Goal: Task Accomplishment & Management: Manage account settings

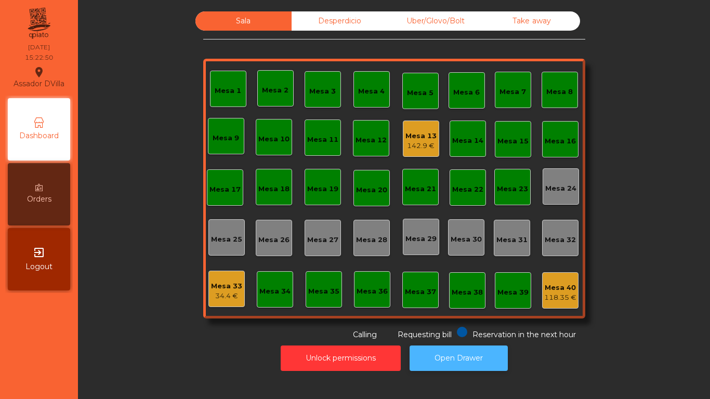
click at [479, 347] on button "Open Drawer" at bounding box center [458, 358] width 98 height 25
click at [428, 139] on div "Mesa 13" at bounding box center [420, 136] width 31 height 10
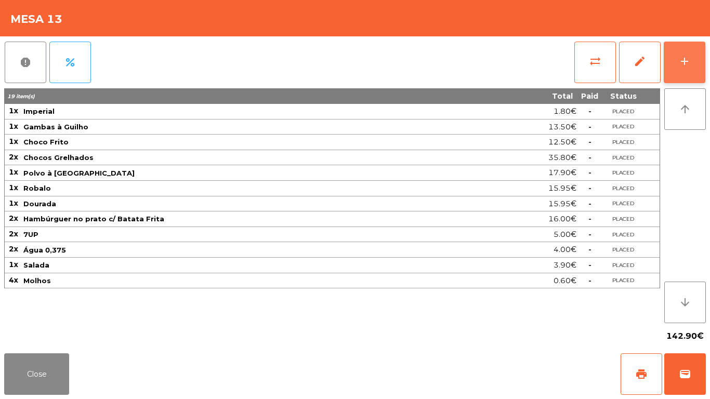
click at [694, 59] on button "add" at bounding box center [684, 63] width 42 height 42
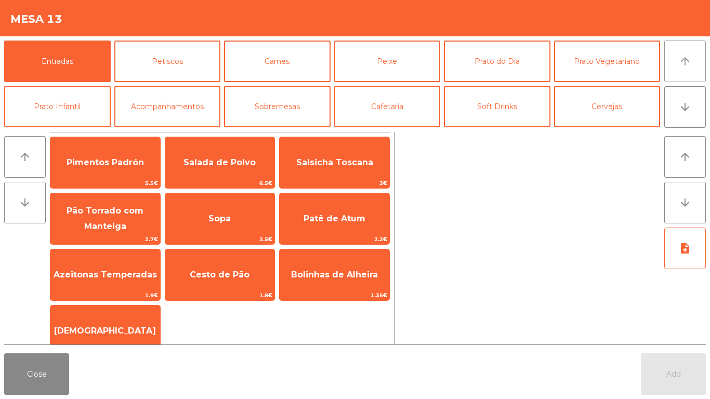
click at [685, 52] on button "arrow_upward" at bounding box center [685, 62] width 42 height 42
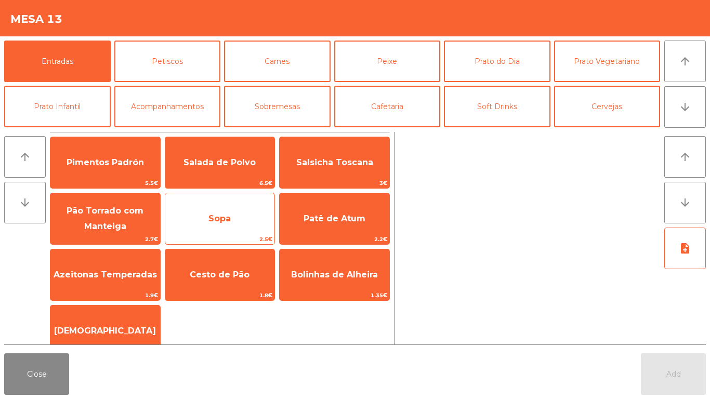
drag, startPoint x: 243, startPoint y: 273, endPoint x: 237, endPoint y: 221, distance: 52.3
click at [243, 270] on span "Cesto de Pão" at bounding box center [220, 275] width 60 height 10
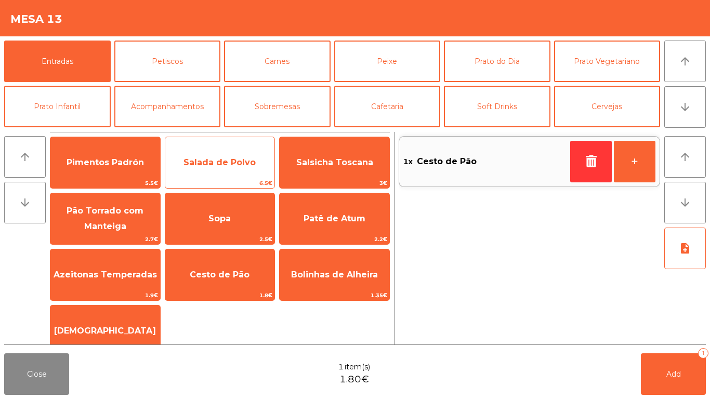
click at [214, 161] on span "Salada de Polvo" at bounding box center [219, 162] width 72 height 10
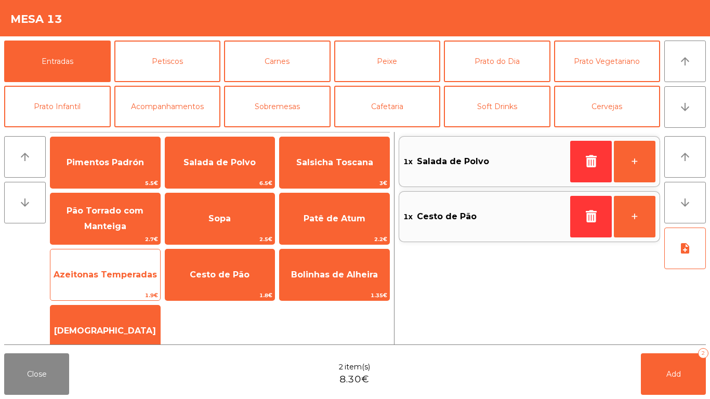
click at [124, 277] on span "Azeitonas Temperadas" at bounding box center [105, 275] width 103 height 10
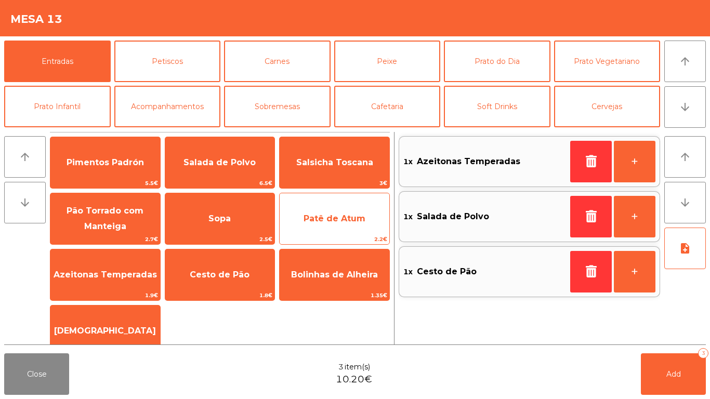
click at [320, 203] on div "Patê de Atum 2.2€" at bounding box center [334, 219] width 111 height 52
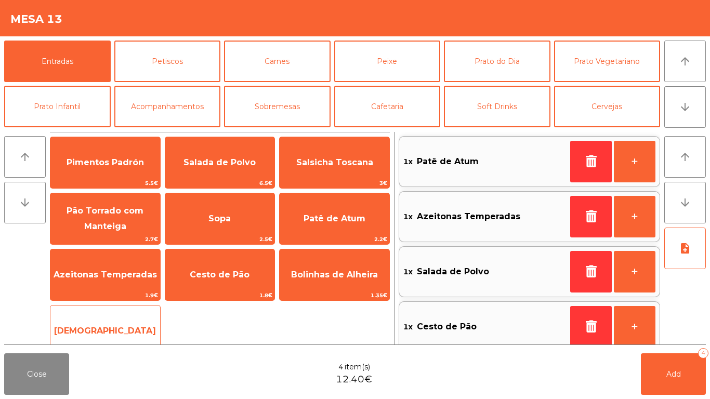
click at [61, 331] on span "[DEMOGRAPHIC_DATA]" at bounding box center [105, 331] width 110 height 28
drag, startPoint x: 61, startPoint y: 331, endPoint x: 140, endPoint y: 324, distance: 79.3
click at [61, 331] on span "[DEMOGRAPHIC_DATA]" at bounding box center [105, 331] width 110 height 28
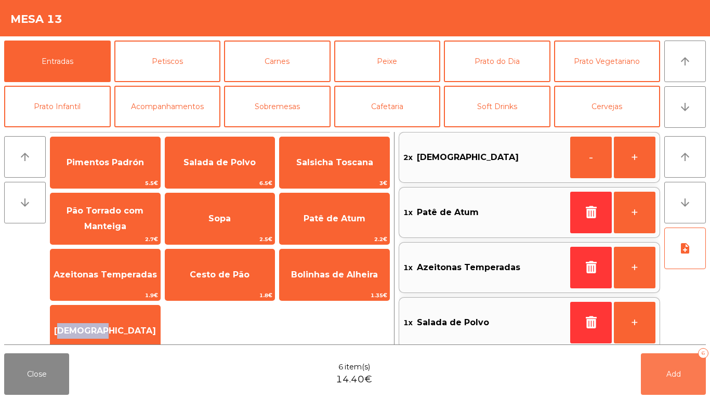
click at [652, 376] on button "Add 6" at bounding box center [673, 374] width 65 height 42
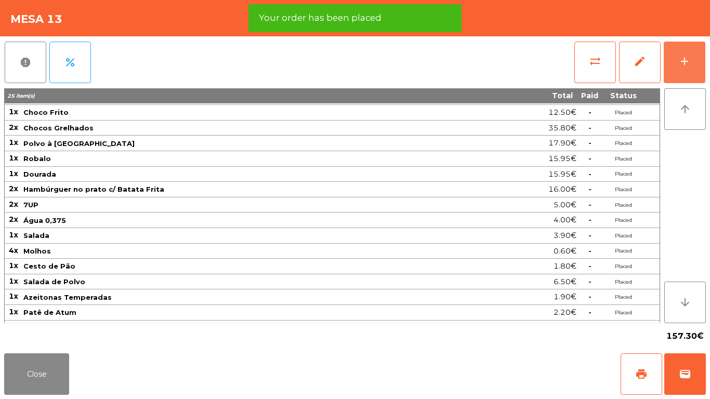
scroll to position [43, 0]
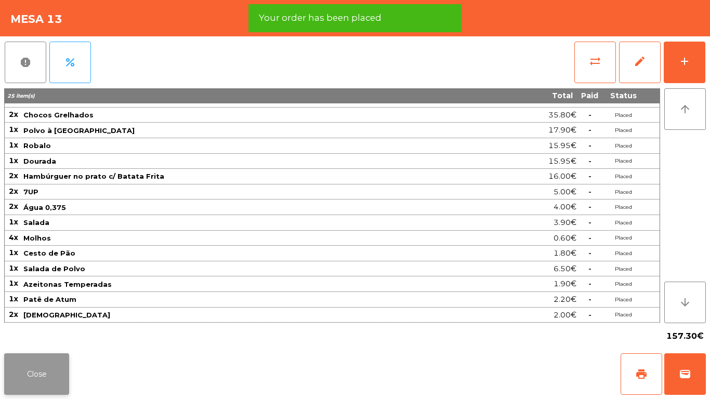
click at [40, 368] on button "Close" at bounding box center [36, 374] width 65 height 42
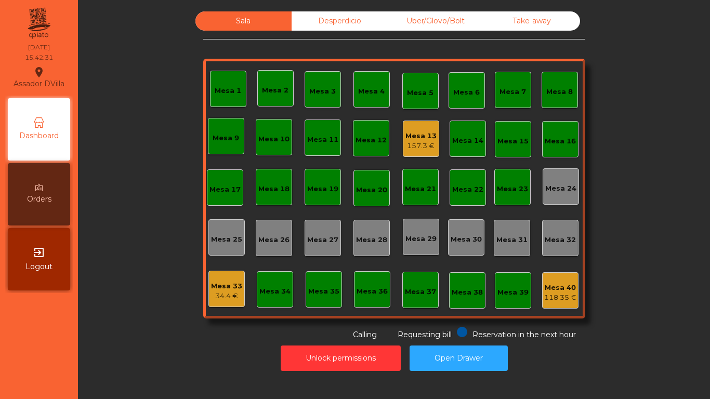
click at [424, 148] on div "157.3 €" at bounding box center [420, 146] width 31 height 10
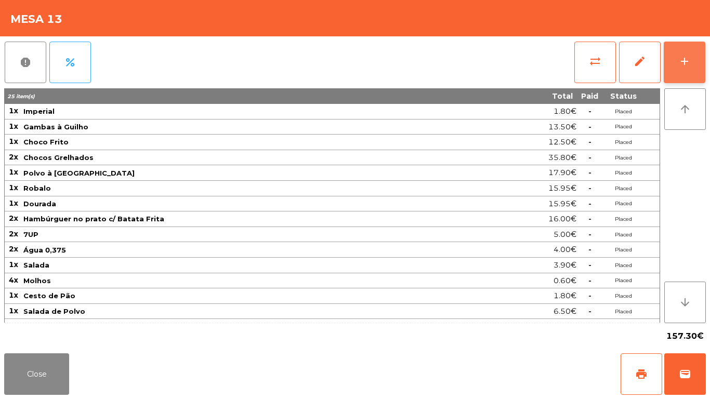
click at [689, 62] on div "add" at bounding box center [684, 61] width 12 height 12
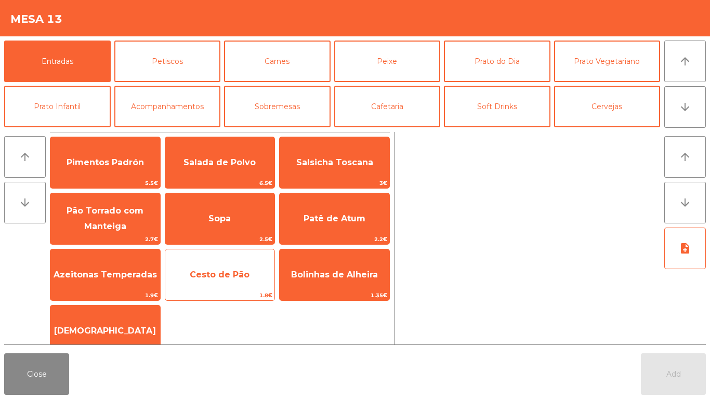
click at [216, 272] on span "Cesto de Pão" at bounding box center [220, 275] width 60 height 10
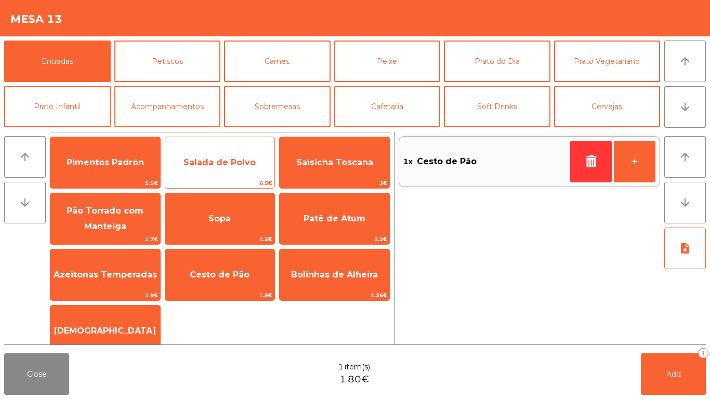
click at [210, 171] on span "Salada de Polvo" at bounding box center [220, 163] width 110 height 28
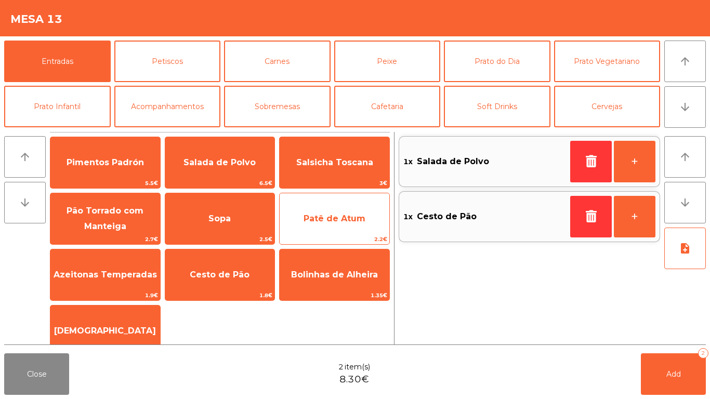
click at [293, 215] on span "Patê de Atum" at bounding box center [335, 219] width 110 height 28
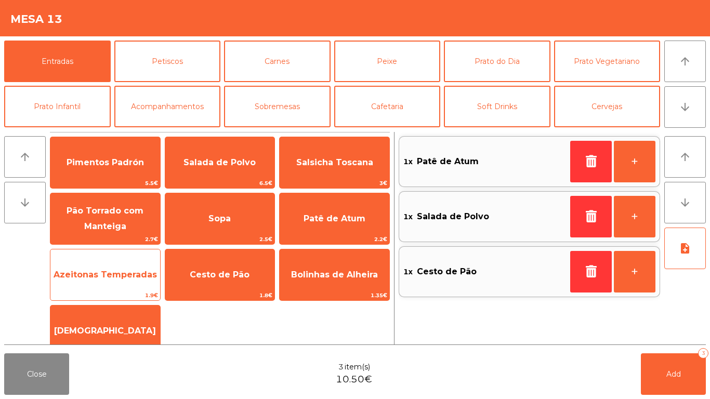
click at [78, 274] on span "Azeitonas Temperadas" at bounding box center [105, 275] width 103 height 10
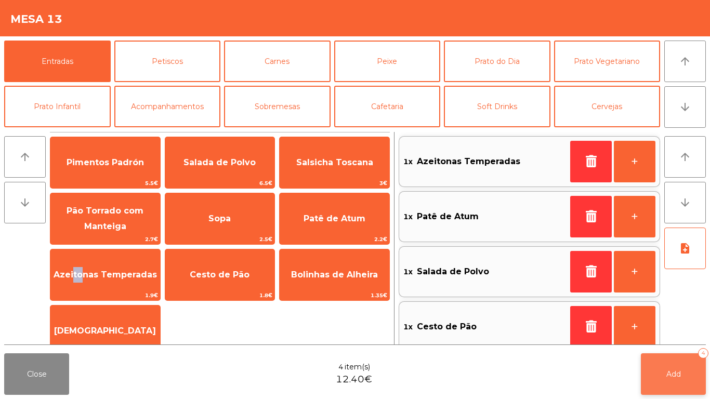
click at [648, 370] on button "Add 4" at bounding box center [673, 374] width 65 height 42
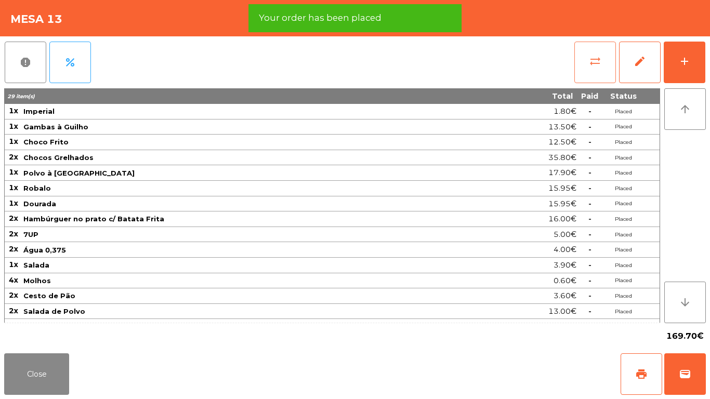
click at [597, 59] on span "sync_alt" at bounding box center [595, 61] width 12 height 12
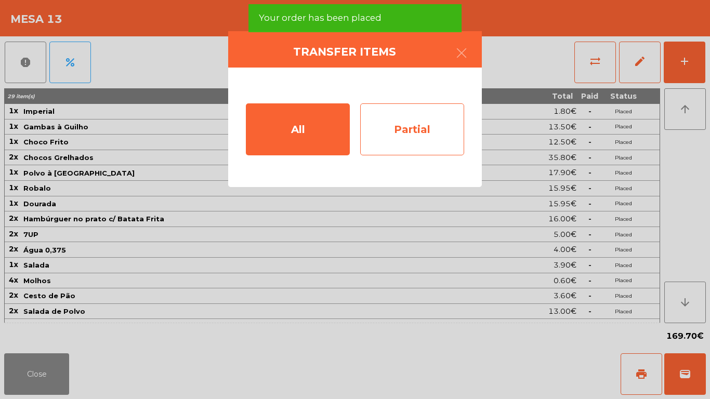
click at [419, 130] on div "Partial" at bounding box center [412, 129] width 104 height 52
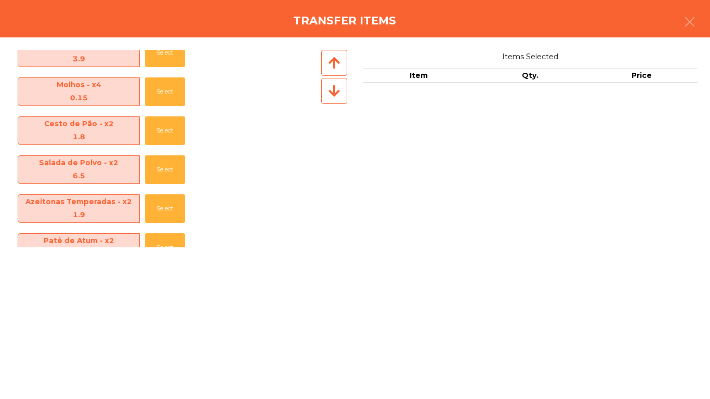
scroll to position [465, 0]
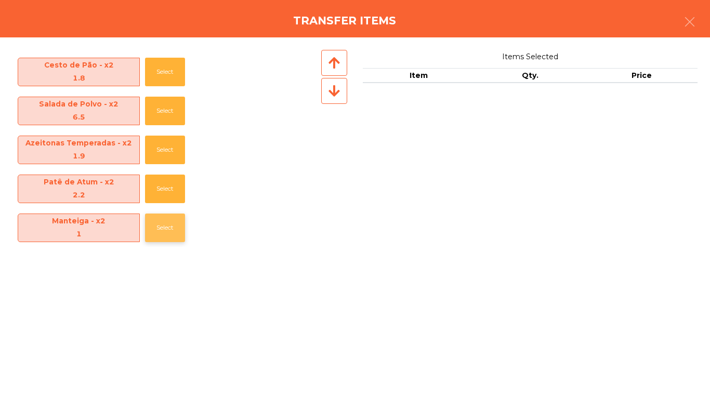
click at [155, 234] on button "Select" at bounding box center [165, 228] width 40 height 29
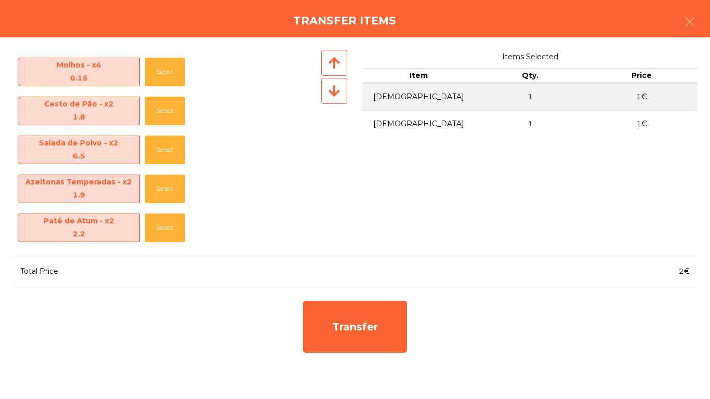
scroll to position [426, 0]
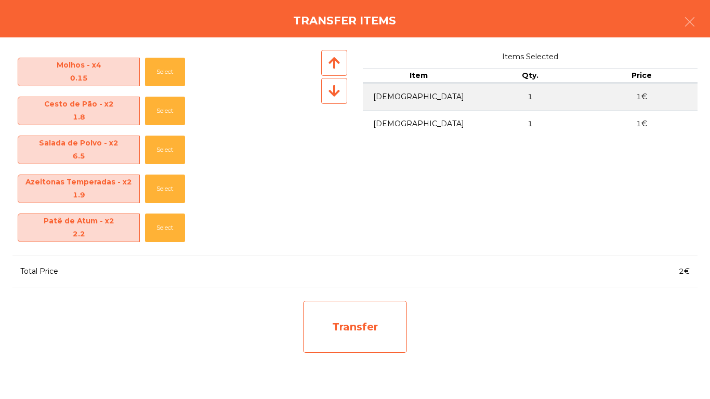
click at [343, 307] on div "Transfer" at bounding box center [355, 327] width 104 height 52
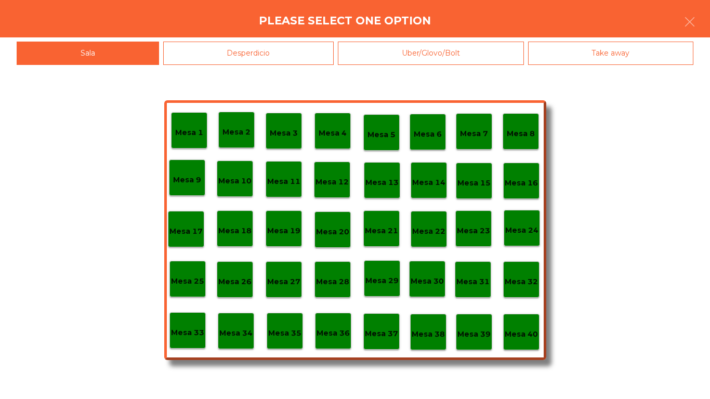
click at [243, 52] on div "Desperdicio" at bounding box center [248, 53] width 171 height 23
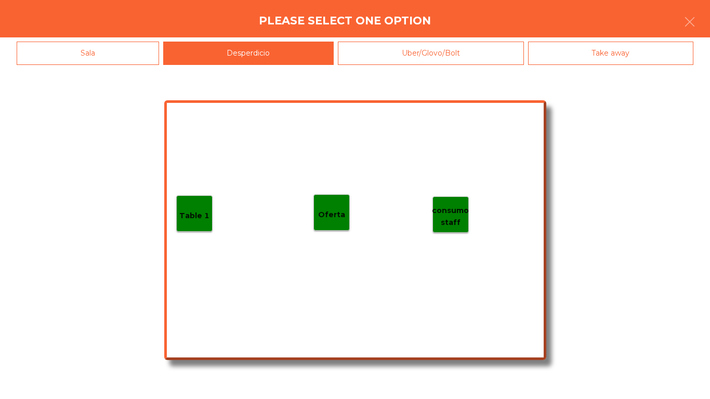
click at [203, 217] on p "Table 1" at bounding box center [194, 216] width 30 height 12
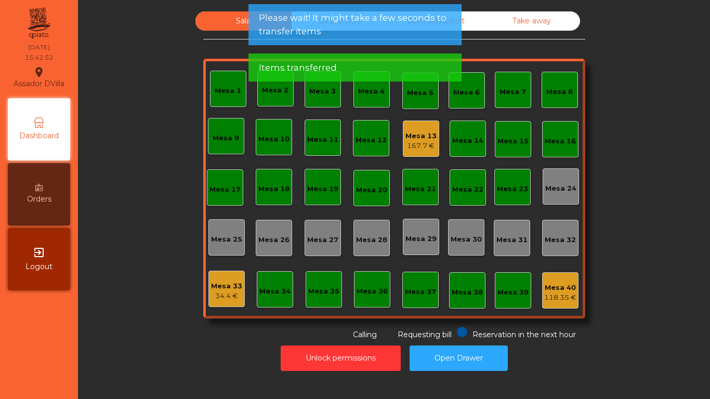
click at [428, 145] on div "167.7 €" at bounding box center [420, 146] width 31 height 10
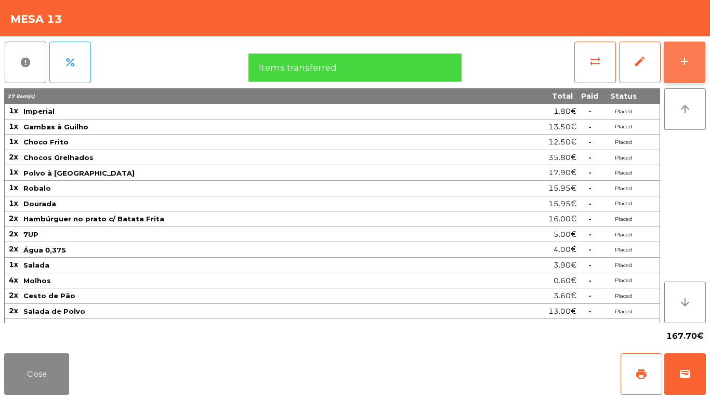
click at [690, 60] on button "add" at bounding box center [684, 63] width 42 height 42
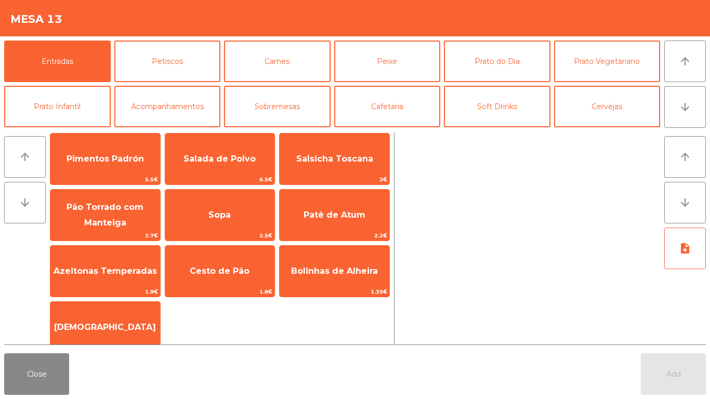
scroll to position [0, 0]
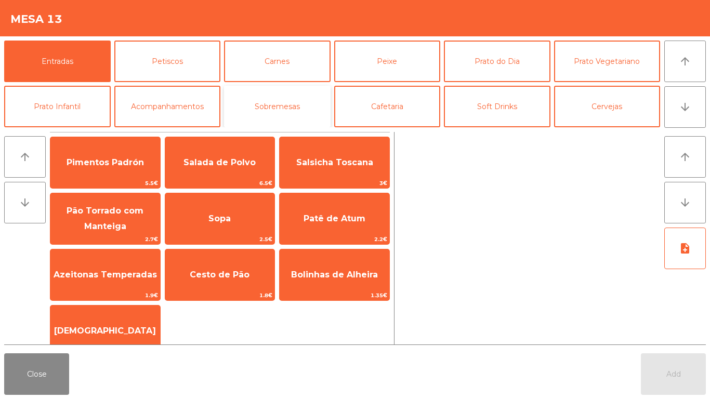
click at [281, 104] on button "Sobremesas" at bounding box center [277, 107] width 107 height 42
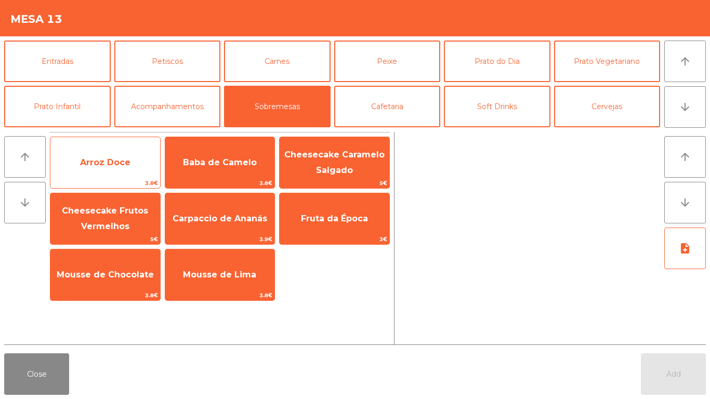
click at [139, 171] on span "Arroz Doce" at bounding box center [105, 163] width 110 height 28
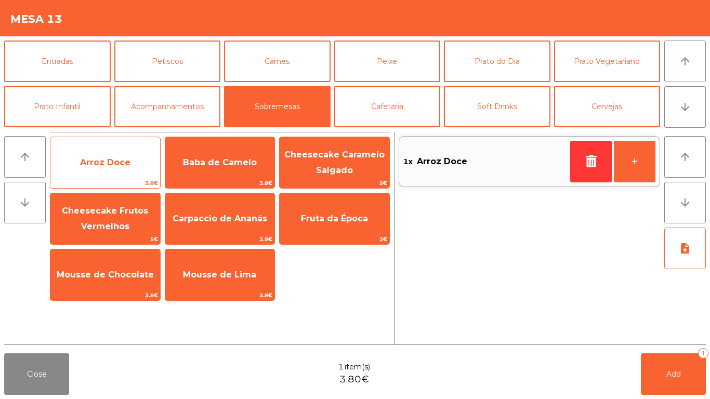
click at [139, 171] on span "Arroz Doce" at bounding box center [105, 163] width 110 height 28
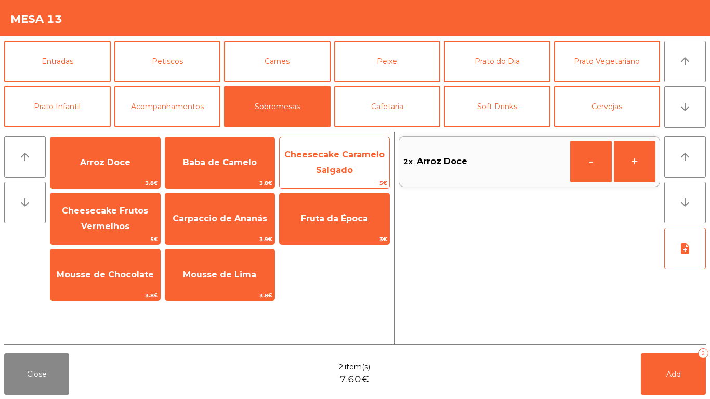
click at [312, 171] on span "Cheesecake Caramelo Salgado" at bounding box center [335, 163] width 110 height 44
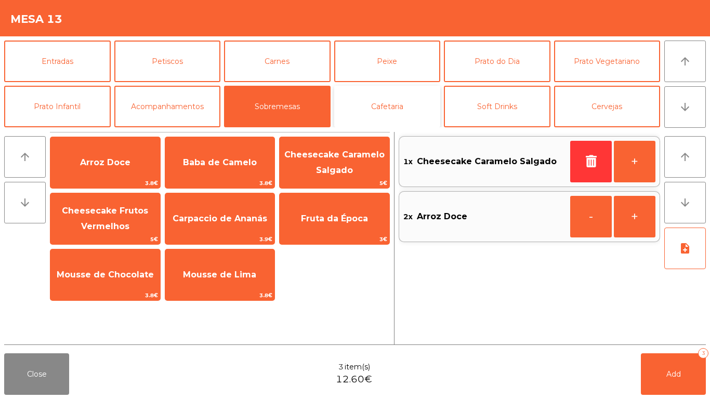
click at [386, 94] on button "Cafetaria" at bounding box center [387, 107] width 107 height 42
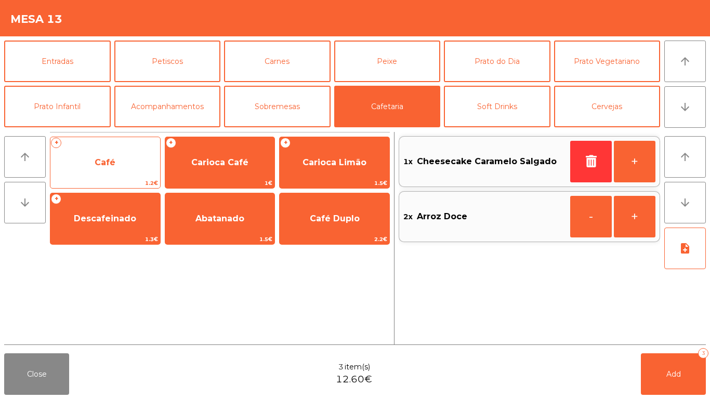
click at [113, 172] on span "Café" at bounding box center [105, 163] width 110 height 28
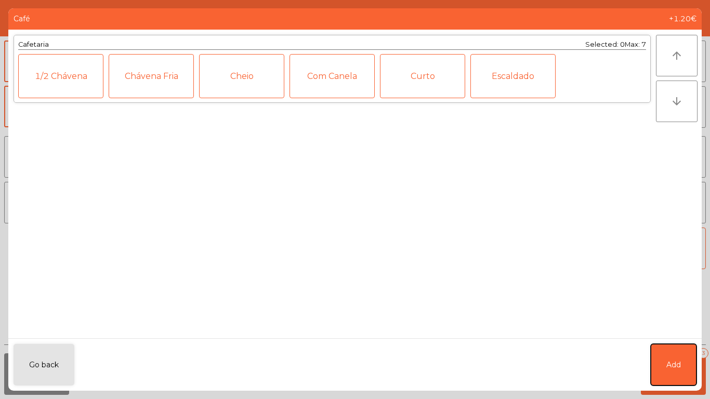
click at [673, 376] on button "Add" at bounding box center [673, 365] width 46 height 42
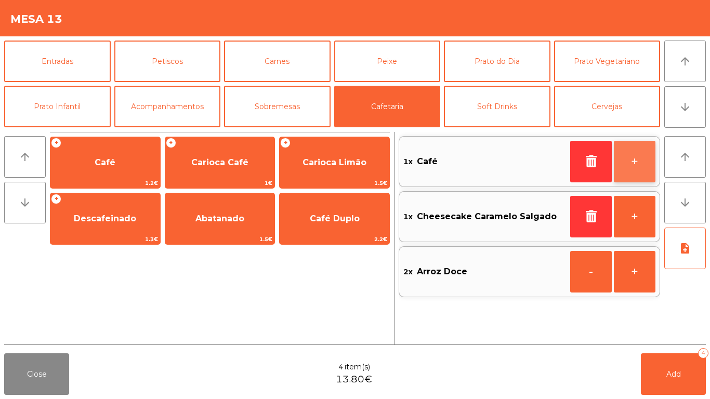
click at [625, 168] on button "+" at bounding box center [635, 162] width 42 height 42
click at [648, 171] on button "+" at bounding box center [635, 162] width 42 height 42
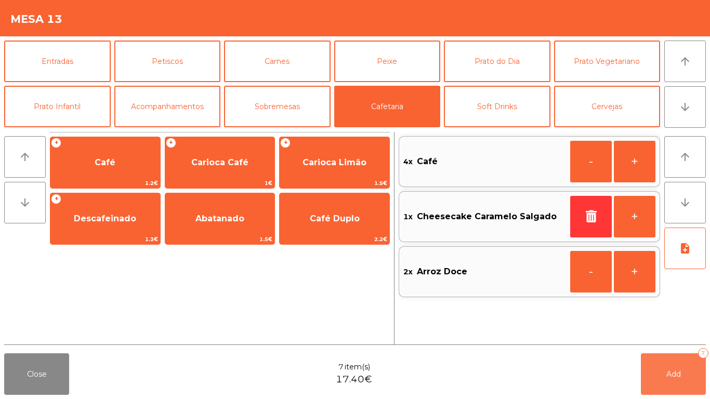
drag, startPoint x: 675, startPoint y: 374, endPoint x: 673, endPoint y: 362, distance: 12.2
click at [675, 373] on span "Add" at bounding box center [673, 373] width 15 height 9
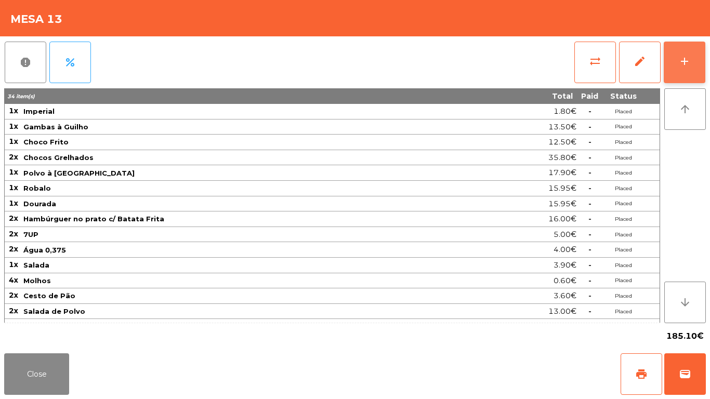
click at [676, 57] on button "add" at bounding box center [684, 63] width 42 height 42
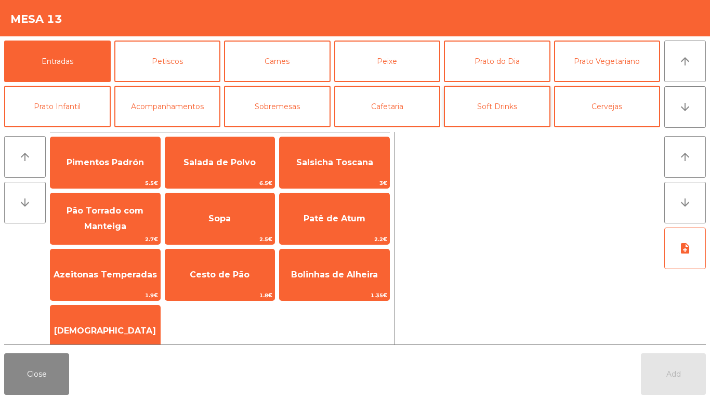
scroll to position [52, 0]
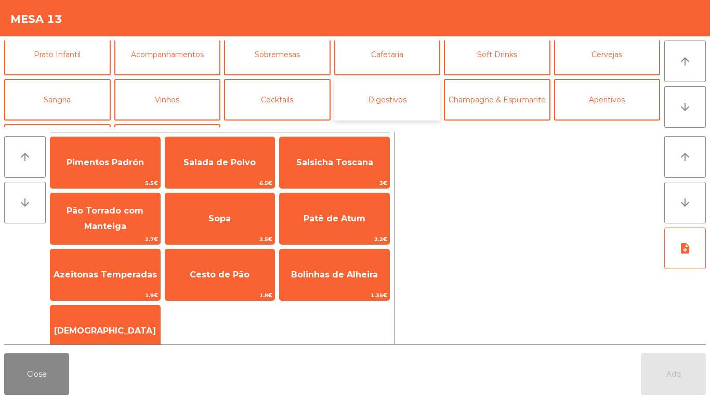
click at [366, 103] on button "Digestivos" at bounding box center [387, 100] width 107 height 42
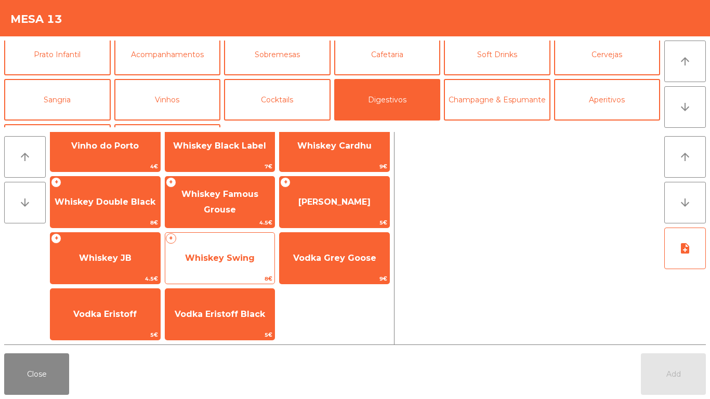
scroll to position [0, 0]
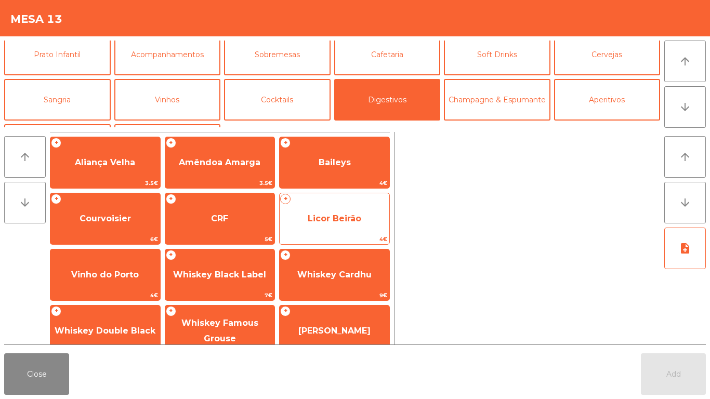
click at [350, 215] on span "Licor Beirão" at bounding box center [335, 219] width 54 height 10
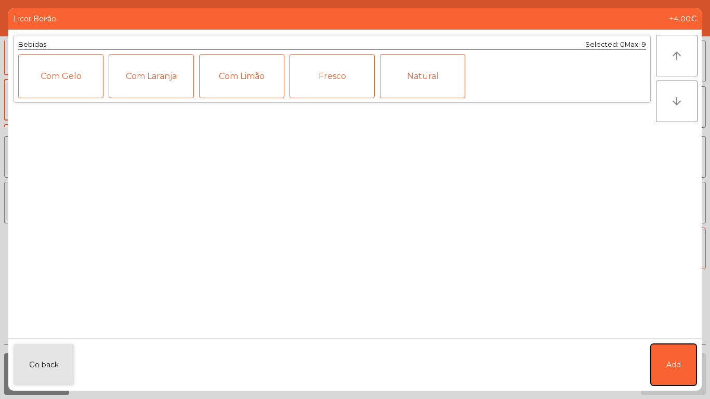
click at [685, 361] on button "Add" at bounding box center [673, 365] width 46 height 42
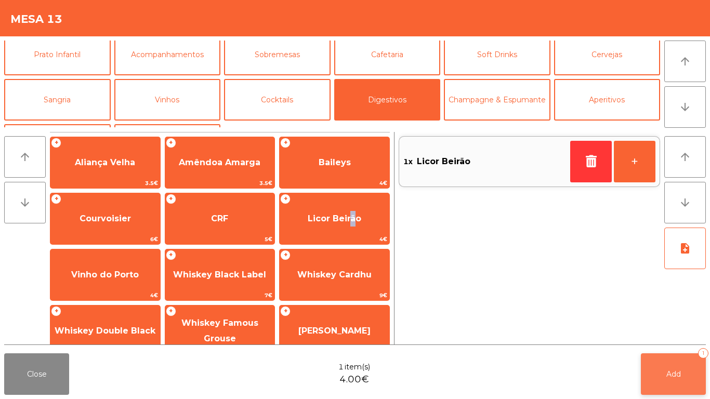
click at [680, 367] on button "Add 1" at bounding box center [673, 374] width 65 height 42
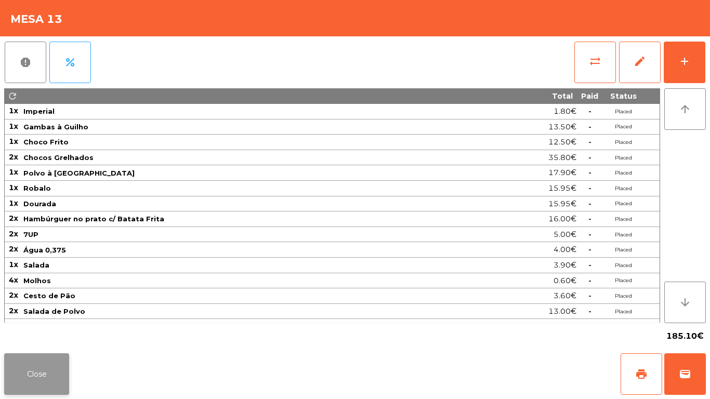
click at [56, 375] on button "Close" at bounding box center [36, 374] width 65 height 42
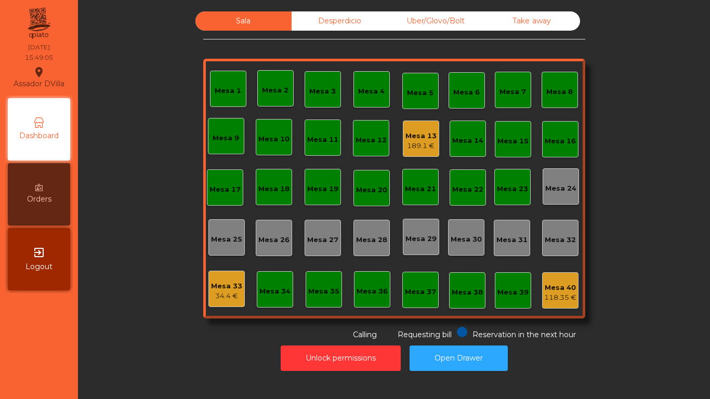
click at [421, 149] on div "189.1 €" at bounding box center [420, 146] width 31 height 10
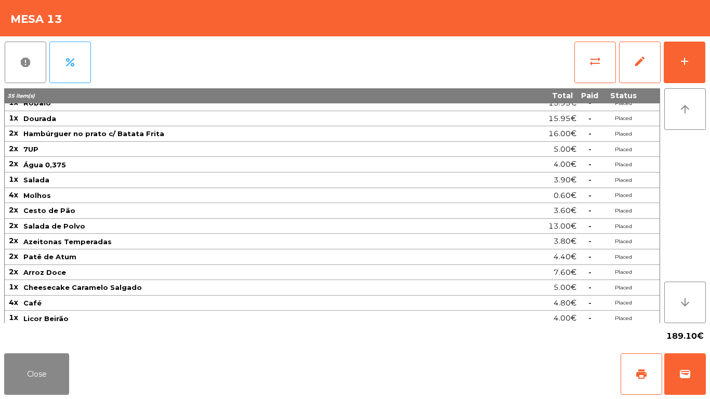
scroll to position [88, 0]
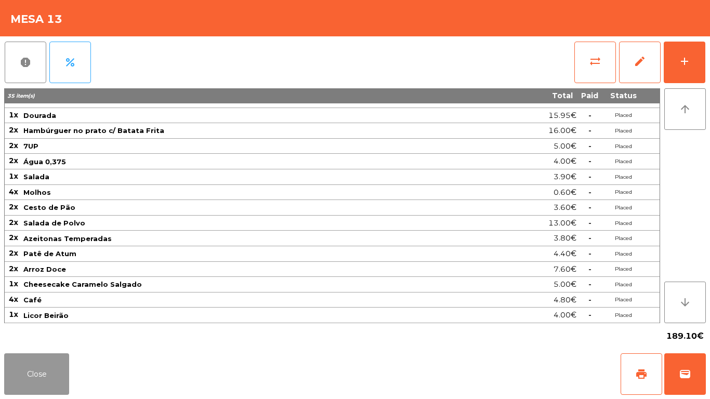
drag, startPoint x: 64, startPoint y: 373, endPoint x: 92, endPoint y: 354, distance: 34.4
click at [63, 373] on button "Close" at bounding box center [36, 374] width 65 height 42
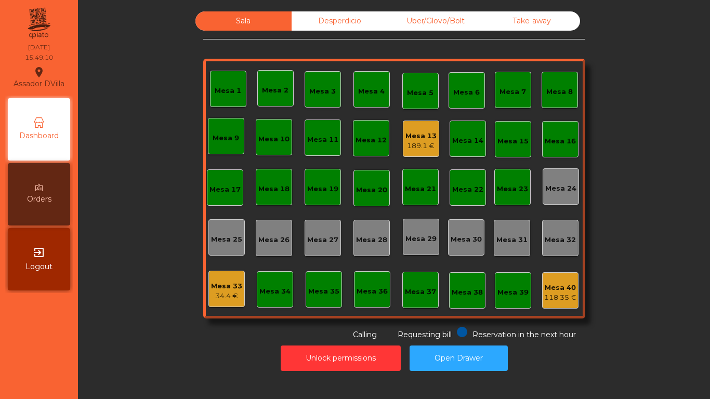
click at [127, 323] on div "Sala Desperdicio Uber/Glovo/Bolt Take away Mesa 1 Mesa 2 [GEOGRAPHIC_DATA] 4 [G…" at bounding box center [394, 175] width 604 height 329
click at [219, 283] on div "Mesa 33" at bounding box center [226, 286] width 31 height 10
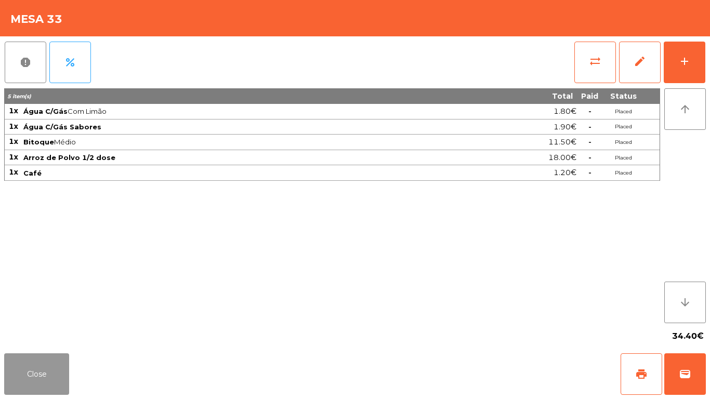
click at [35, 383] on button "Close" at bounding box center [36, 374] width 65 height 42
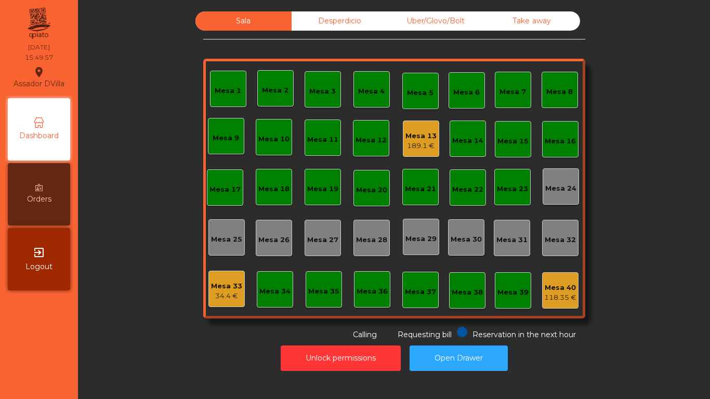
click at [339, 20] on div "Desperdicio" at bounding box center [339, 20] width 96 height 19
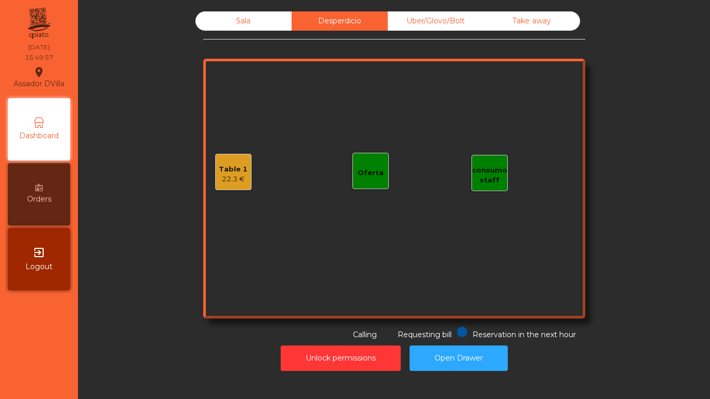
click at [253, 26] on div "Sala" at bounding box center [243, 20] width 96 height 19
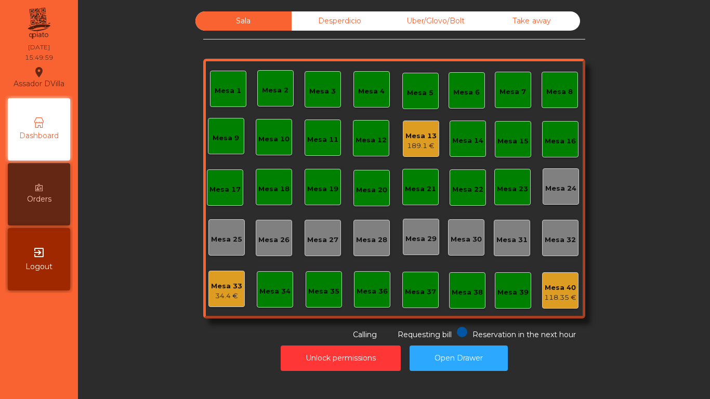
click at [415, 137] on div "Mesa 13" at bounding box center [420, 136] width 31 height 10
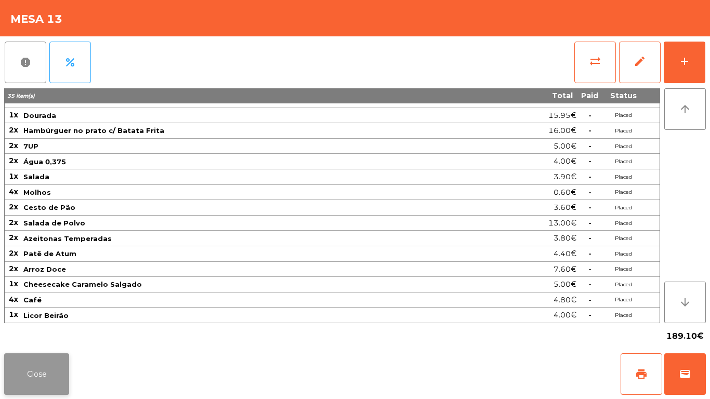
click at [39, 363] on button "Close" at bounding box center [36, 374] width 65 height 42
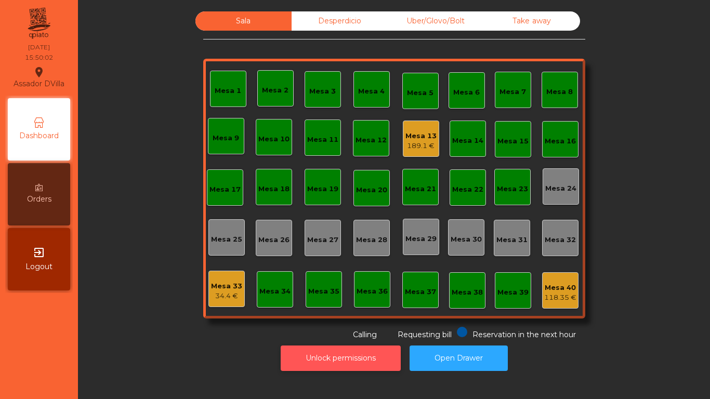
click at [310, 355] on button "Unlock permissions" at bounding box center [341, 358] width 120 height 25
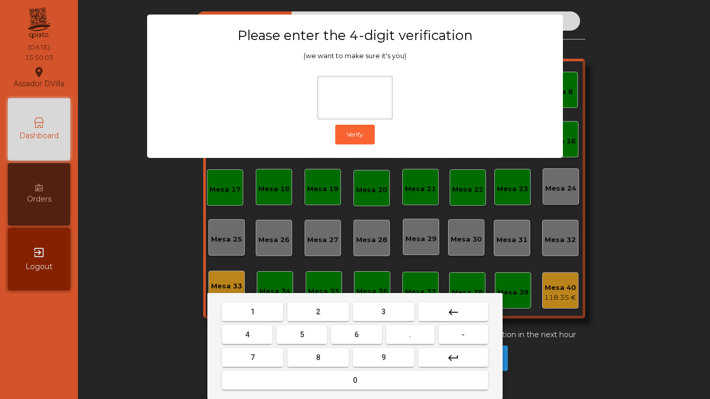
click at [255, 328] on button "4" at bounding box center [247, 334] width 50 height 19
type input "*"
click at [464, 305] on button "keyboard_backspace" at bounding box center [453, 311] width 70 height 19
click at [263, 320] on button "1" at bounding box center [252, 311] width 61 height 19
click at [360, 351] on button "9" at bounding box center [383, 357] width 61 height 19
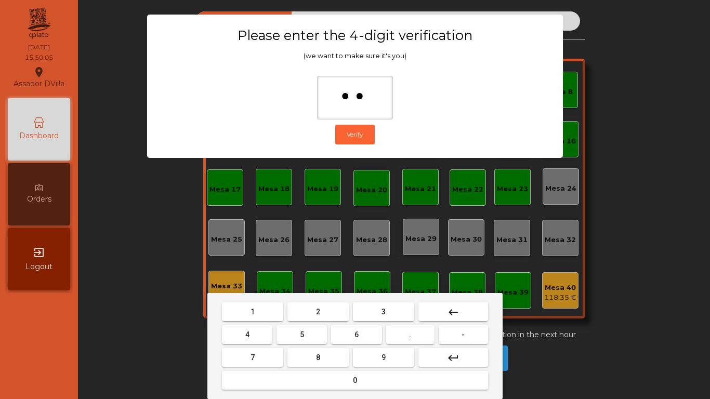
click at [265, 335] on button "4" at bounding box center [247, 334] width 50 height 19
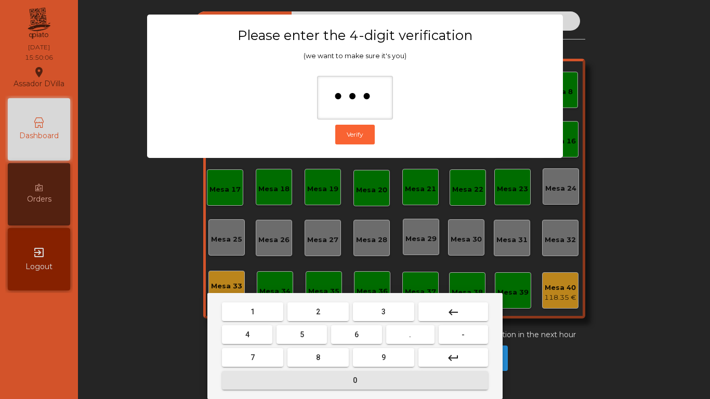
click at [307, 383] on button "0" at bounding box center [355, 380] width 266 height 19
type input "****"
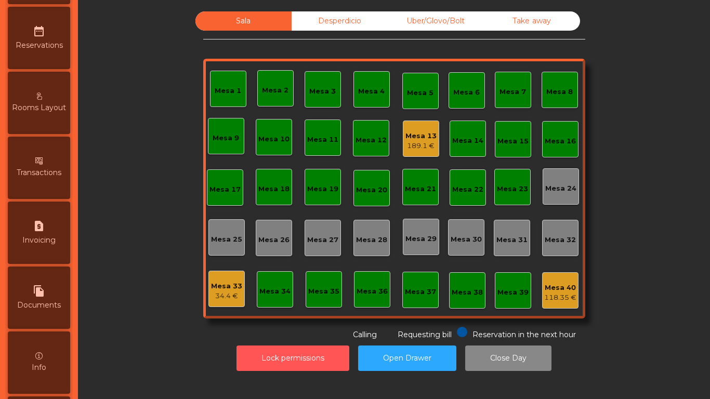
scroll to position [549, 0]
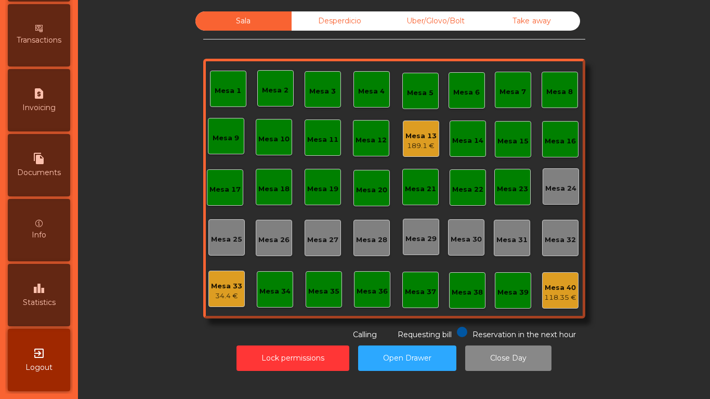
click at [45, 299] on span "Statistics" at bounding box center [39, 302] width 33 height 11
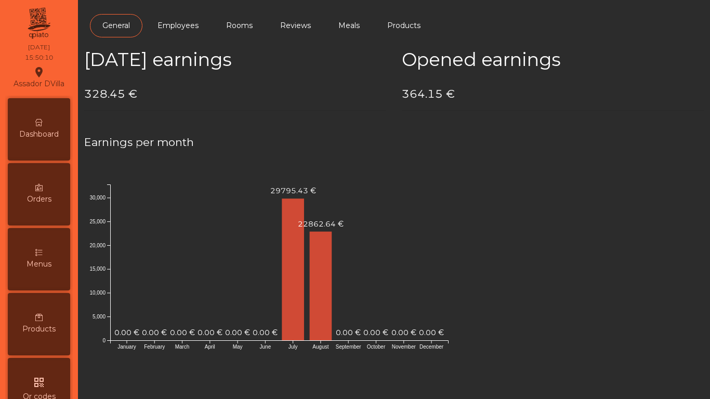
click at [41, 139] on span "Dashboard" at bounding box center [38, 134] width 39 height 11
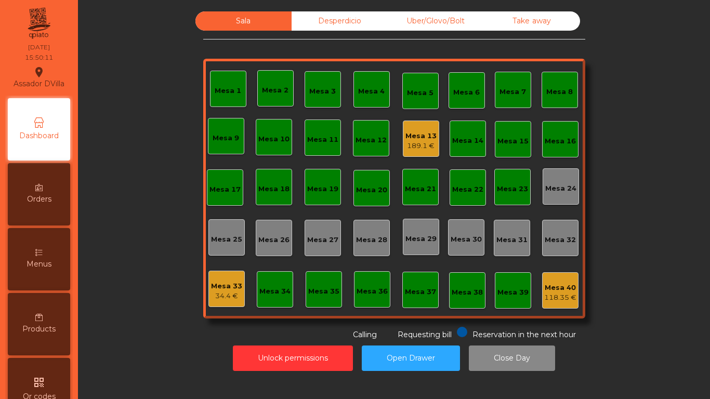
click at [341, 28] on div "Desperdicio" at bounding box center [339, 20] width 96 height 19
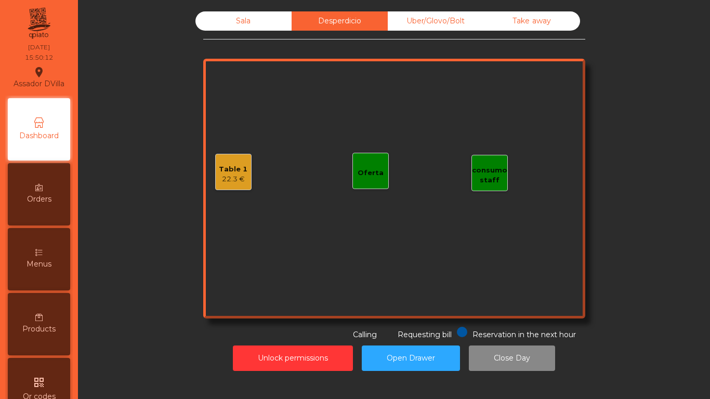
click at [222, 169] on div "Table 1" at bounding box center [233, 169] width 29 height 10
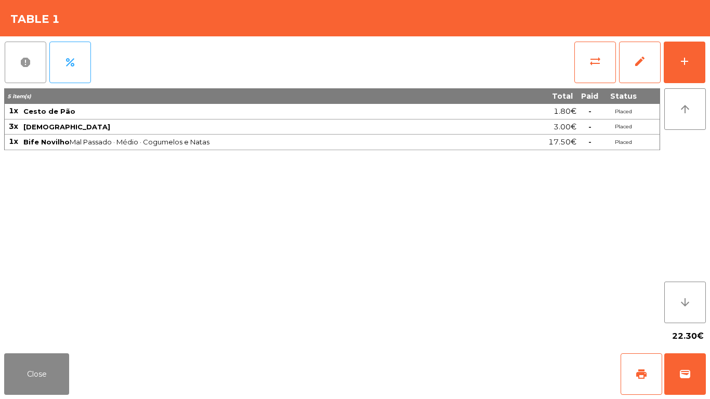
click at [26, 68] on span "report" at bounding box center [25, 62] width 12 height 12
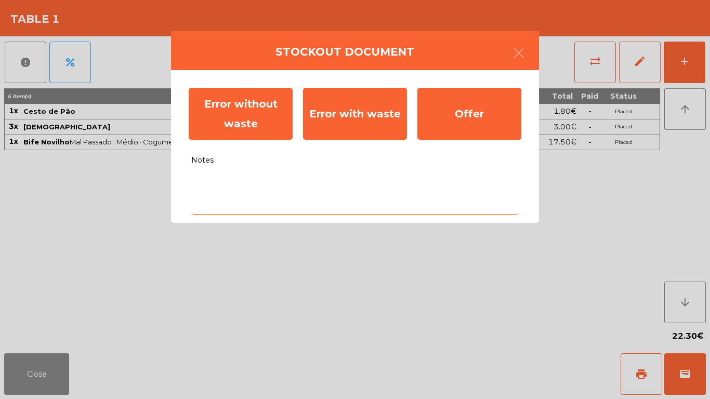
click at [345, 210] on textarea "Notes" at bounding box center [354, 192] width 327 height 43
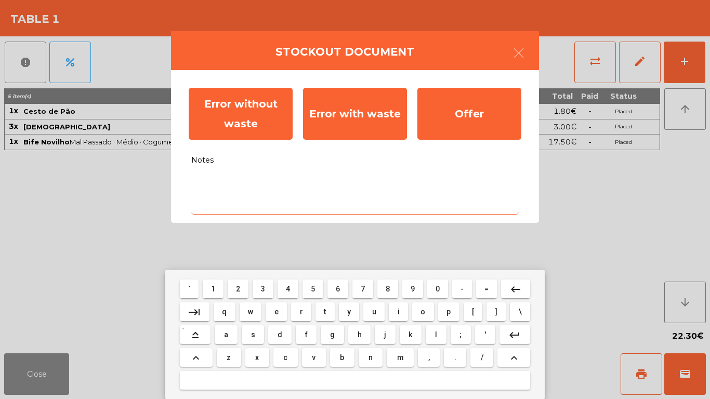
click at [311, 329] on button "f" at bounding box center [306, 334] width 21 height 19
type textarea "*"
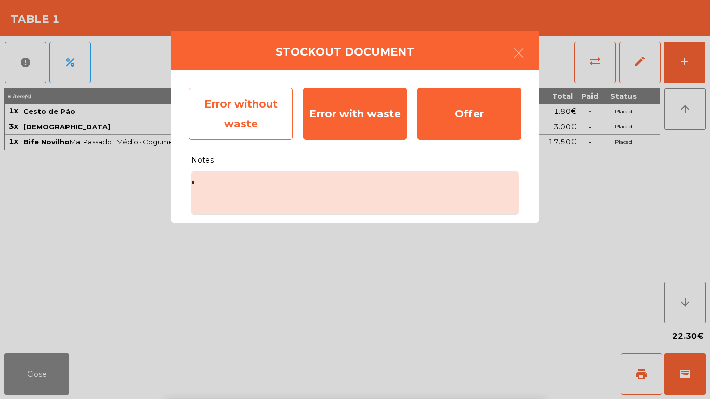
click at [230, 113] on div "Error without waste" at bounding box center [241, 114] width 104 height 52
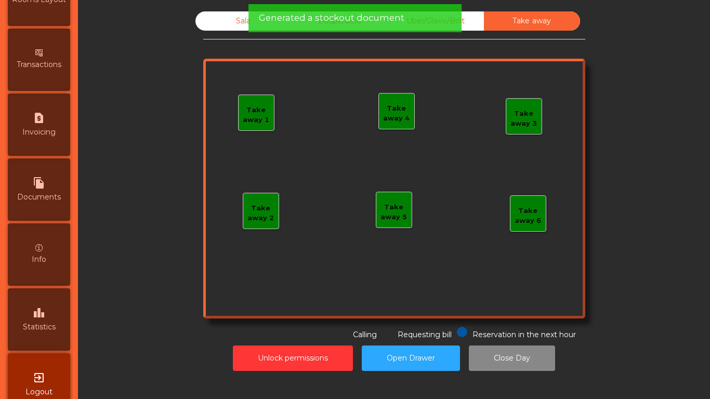
scroll to position [549, 0]
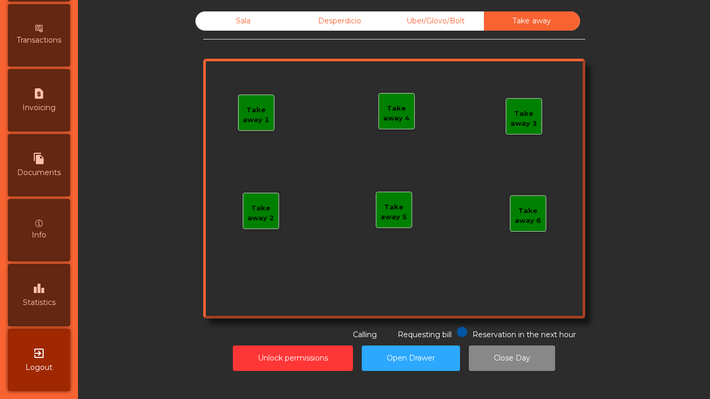
click at [48, 299] on span "Statistics" at bounding box center [39, 302] width 33 height 11
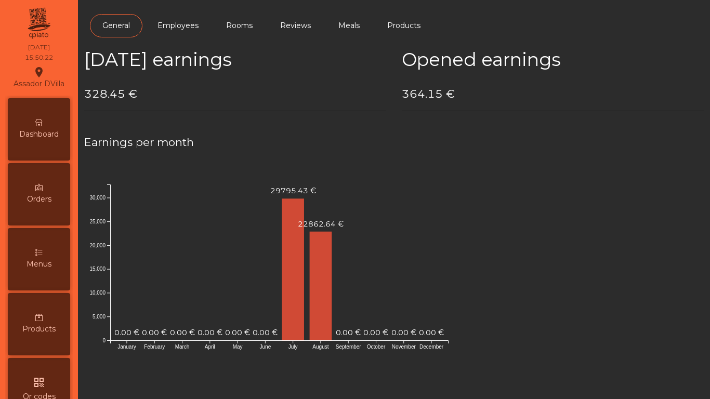
click at [43, 123] on icon at bounding box center [38, 122] width 7 height 7
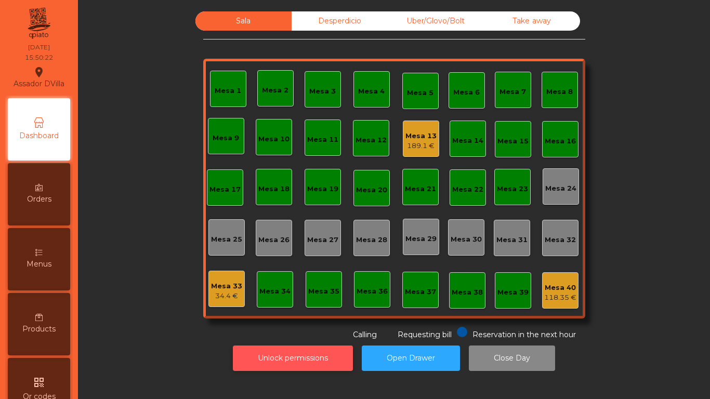
click at [233, 353] on button "Unlock permissions" at bounding box center [293, 358] width 120 height 25
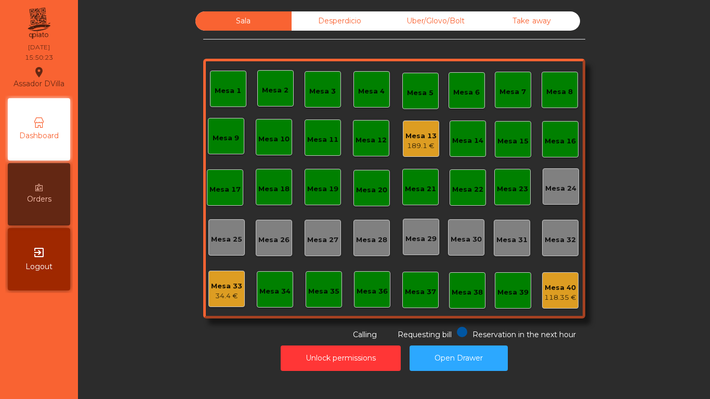
click at [203, 339] on div "Reservation in the next hour Requesting bill Calling" at bounding box center [392, 334] width 378 height 14
click at [335, 25] on div "Desperdicio" at bounding box center [339, 20] width 96 height 19
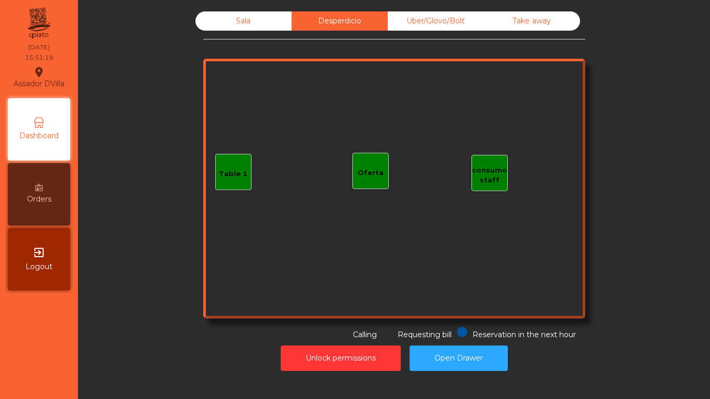
drag, startPoint x: 427, startPoint y: 23, endPoint x: 473, endPoint y: 20, distance: 46.9
click at [429, 24] on div "Uber/Glovo/Bolt" at bounding box center [436, 20] width 96 height 19
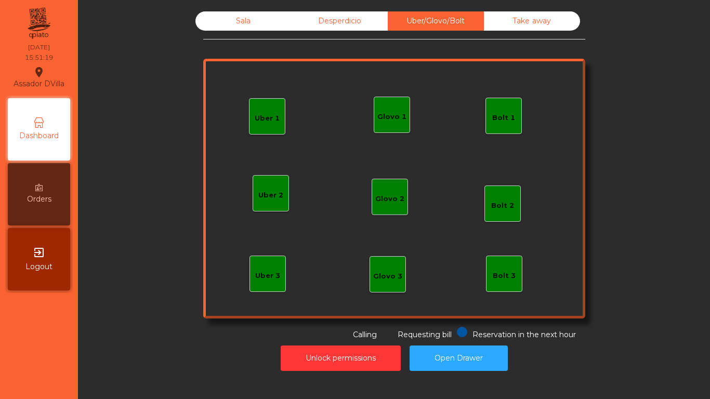
click at [484, 23] on div "Take away" at bounding box center [532, 20] width 96 height 19
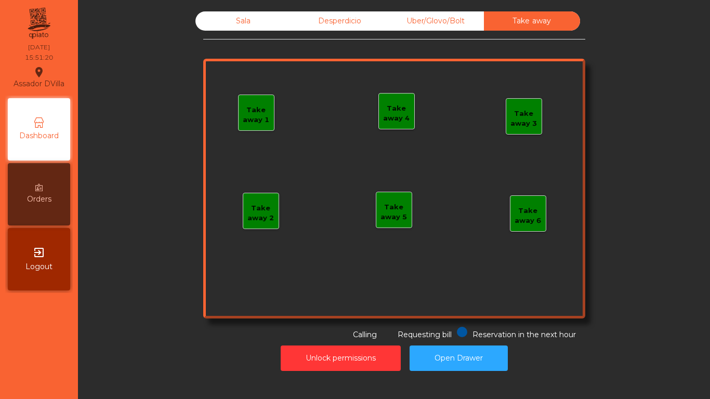
click at [349, 10] on div "Sala Desperdicio Uber/Glovo/Bolt Take away Take away 1 Take away 2 Take away 3 …" at bounding box center [393, 191] width 619 height 370
click at [338, 11] on div "Sala Desperdicio Uber/Glovo/Bolt Take away Take away 1 Take away 2 Take away 3 …" at bounding box center [393, 191] width 619 height 370
click at [316, 14] on div "Desperdicio" at bounding box center [339, 20] width 96 height 19
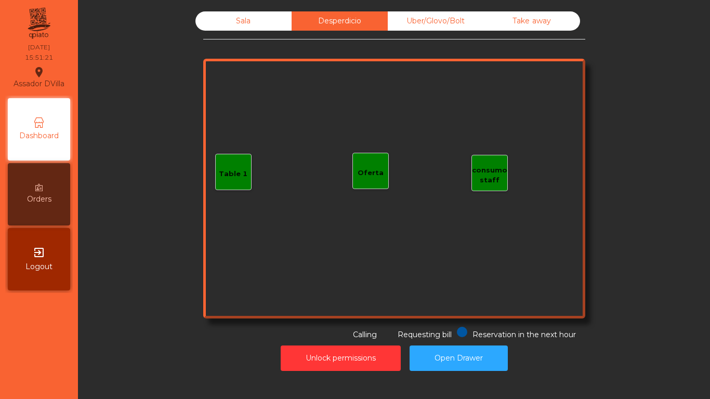
click at [261, 16] on div "Sala" at bounding box center [243, 20] width 96 height 19
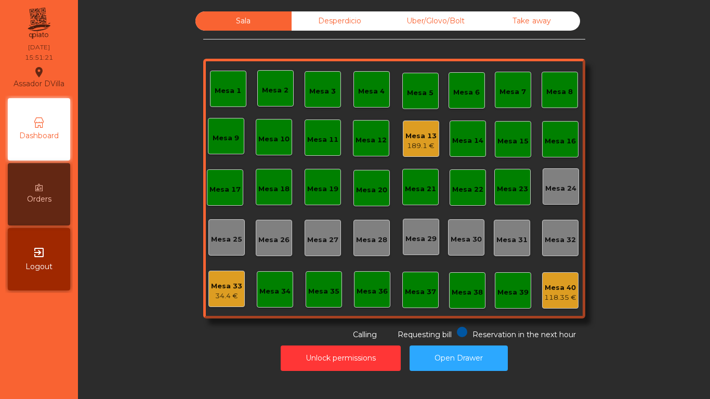
click at [166, 103] on div "Sala Desperdicio Uber/Glovo/Bolt Take away Mesa 1 Mesa 2 [GEOGRAPHIC_DATA] 4 [G…" at bounding box center [394, 175] width 604 height 329
click at [421, 151] on div "Mesa 13 189.1 €" at bounding box center [421, 139] width 36 height 36
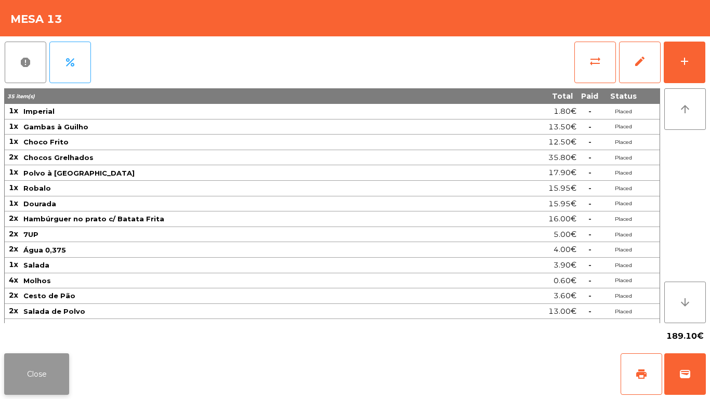
click at [66, 380] on button "Close" at bounding box center [36, 374] width 65 height 42
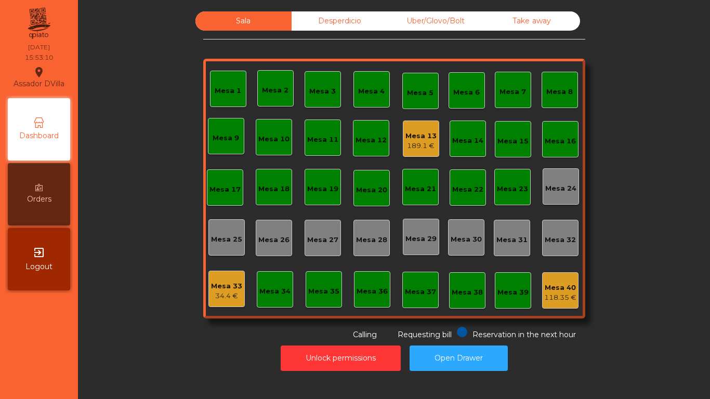
click at [408, 132] on div "Mesa 13" at bounding box center [420, 136] width 31 height 10
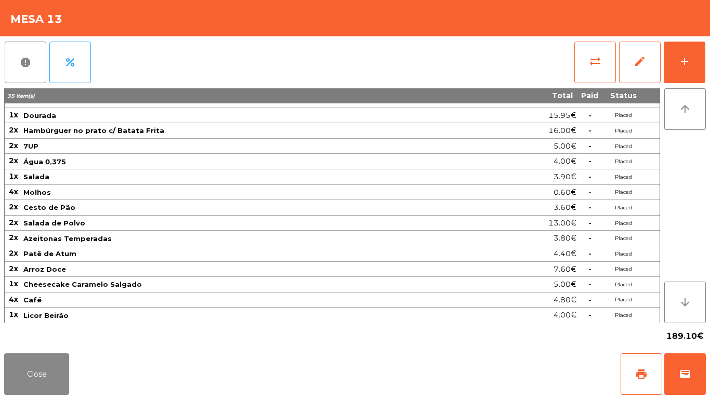
scroll to position [89, 0]
click at [10, 370] on button "Close" at bounding box center [36, 374] width 65 height 42
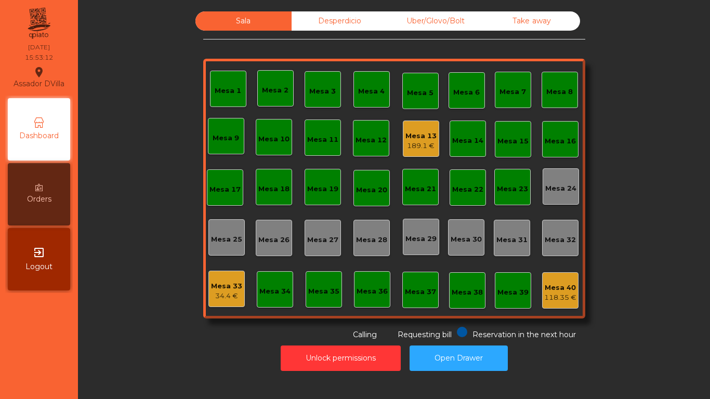
click at [153, 357] on div "Unlock permissions Open Drawer" at bounding box center [394, 358] width 604 height 36
click at [324, 23] on div "Desperdicio" at bounding box center [339, 20] width 96 height 19
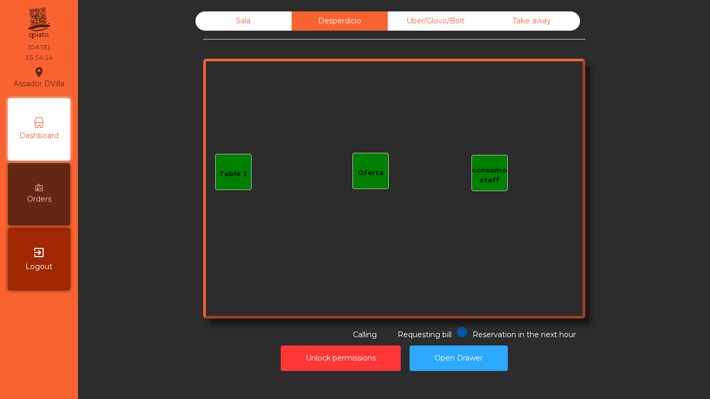
drag, startPoint x: 249, startPoint y: 21, endPoint x: 229, endPoint y: 45, distance: 31.3
click at [249, 22] on div "Sala" at bounding box center [243, 20] width 96 height 19
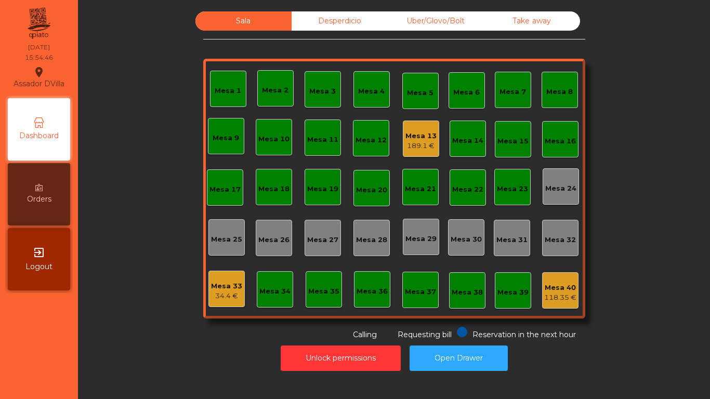
click at [403, 139] on div "Mesa 13 189.1 €" at bounding box center [421, 139] width 36 height 36
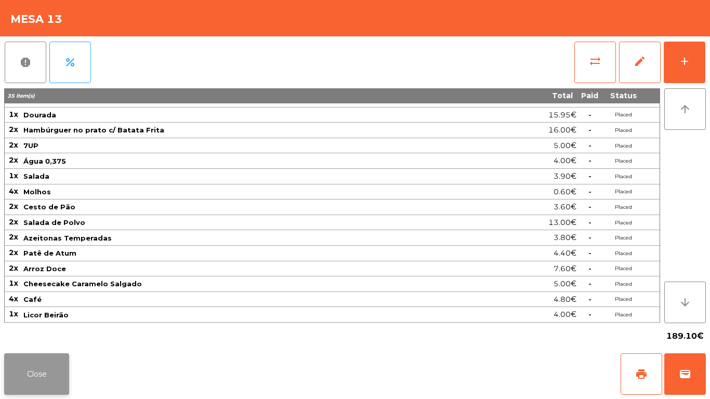
click at [55, 397] on div "Close print wallet" at bounding box center [355, 374] width 710 height 50
click at [39, 371] on button "Close" at bounding box center [36, 374] width 65 height 42
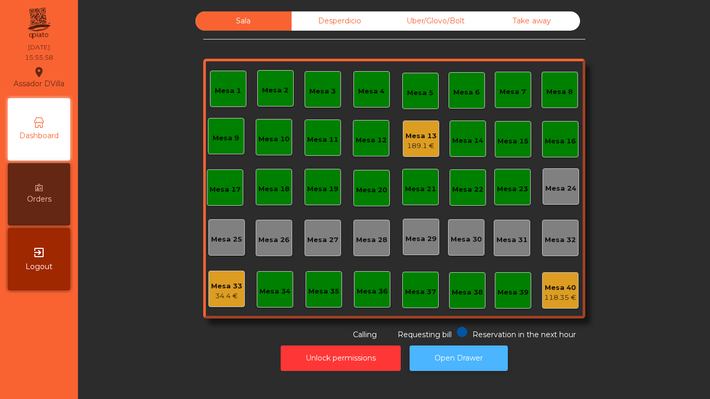
click at [474, 363] on button "Open Drawer" at bounding box center [458, 358] width 98 height 25
click at [405, 148] on div "189.1 €" at bounding box center [420, 146] width 31 height 10
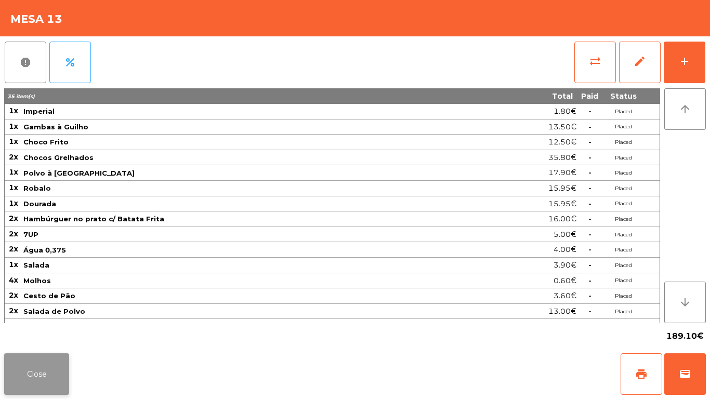
click at [16, 368] on button "Close" at bounding box center [36, 374] width 65 height 42
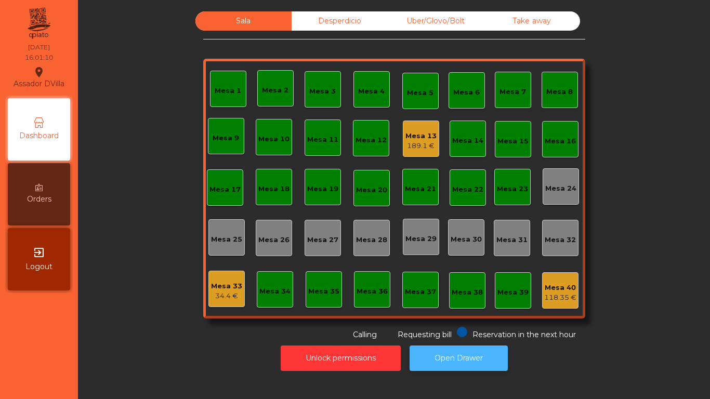
click at [435, 360] on button "Open Drawer" at bounding box center [458, 358] width 98 height 25
click at [311, 17] on div "Desperdicio" at bounding box center [339, 20] width 96 height 19
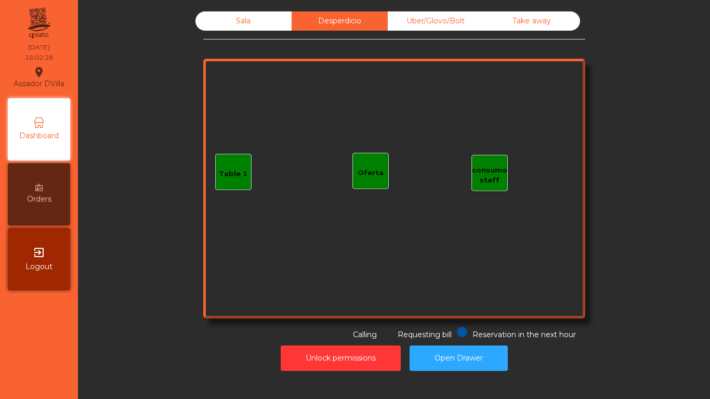
click at [439, 39] on hr at bounding box center [394, 39] width 382 height 1
click at [520, 30] on div "Take away" at bounding box center [532, 20] width 96 height 19
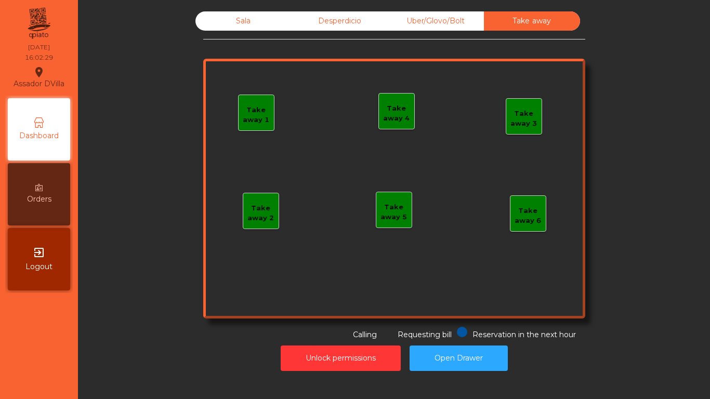
click at [443, 29] on div "Uber/Glovo/Bolt" at bounding box center [436, 20] width 96 height 19
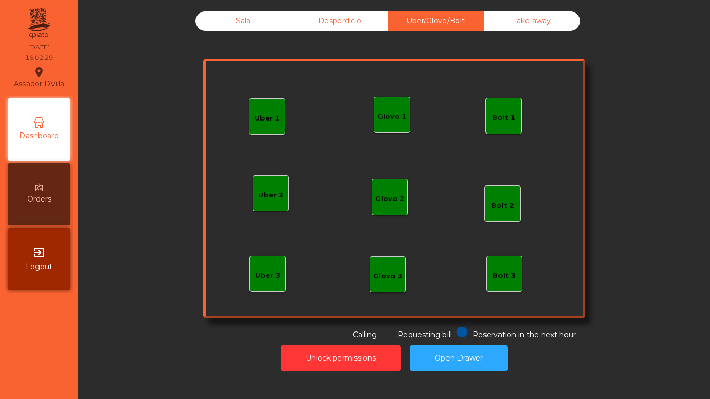
click at [324, 30] on div "Desperdicio" at bounding box center [339, 20] width 96 height 19
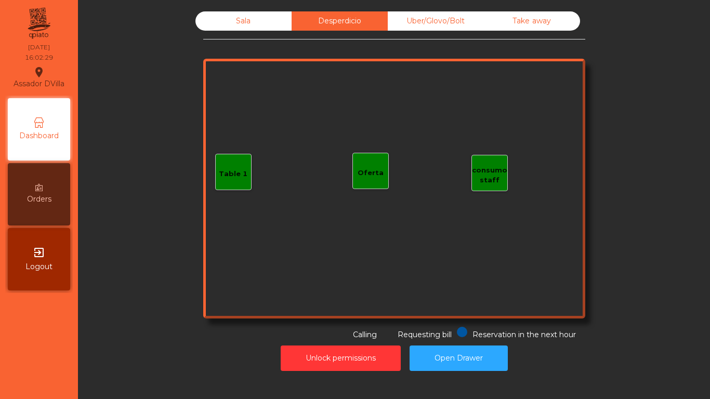
click at [226, 22] on div "Sala" at bounding box center [243, 20] width 96 height 19
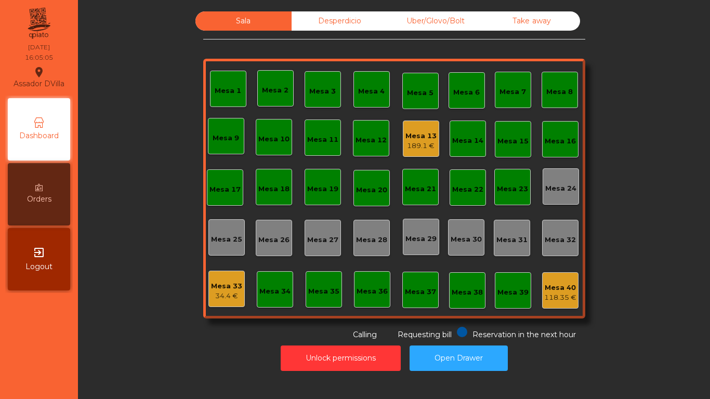
click at [300, 20] on div "Desperdicio" at bounding box center [339, 20] width 96 height 19
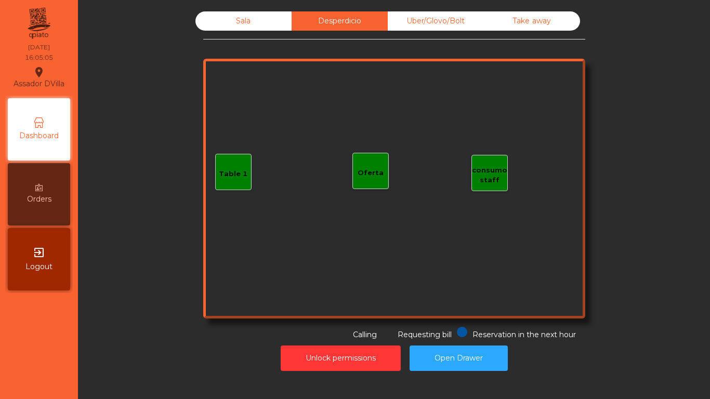
click at [430, 26] on div "Uber/Glovo/Bolt" at bounding box center [436, 20] width 96 height 19
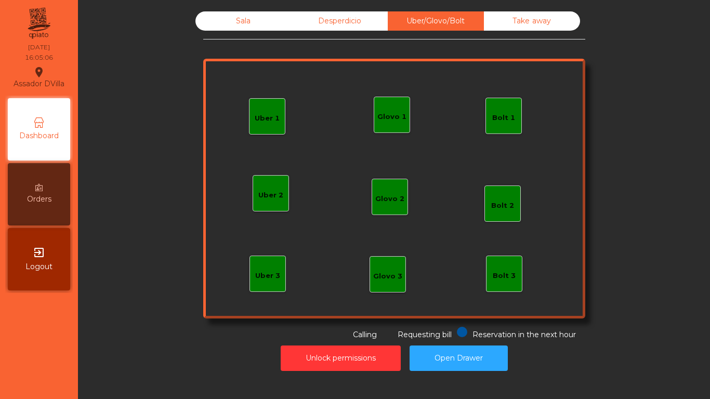
click at [513, 22] on div "Take away" at bounding box center [532, 20] width 96 height 19
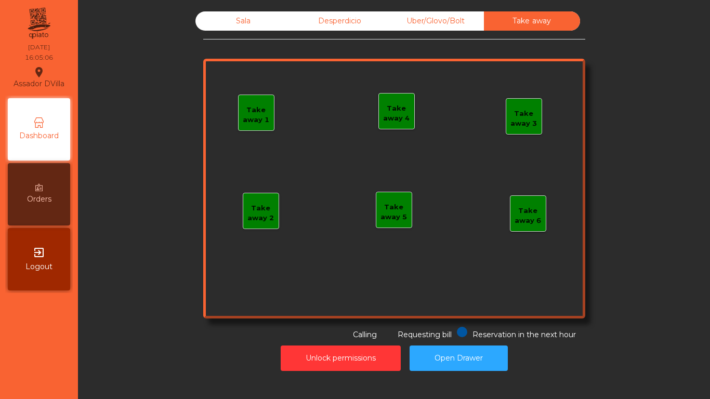
click at [231, 27] on div "Sala" at bounding box center [243, 20] width 96 height 19
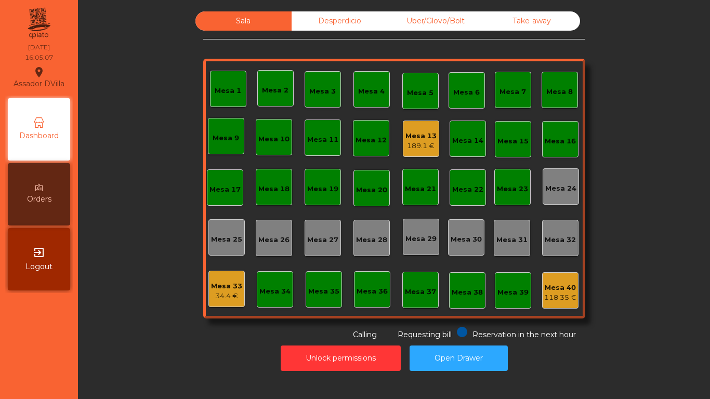
click at [141, 94] on div "Sala Desperdicio Uber/Glovo/Bolt Take away Mesa 1 Mesa 2 [GEOGRAPHIC_DATA] 4 [G…" at bounding box center [394, 175] width 604 height 329
click at [559, 290] on div "Mesa 40" at bounding box center [560, 288] width 32 height 10
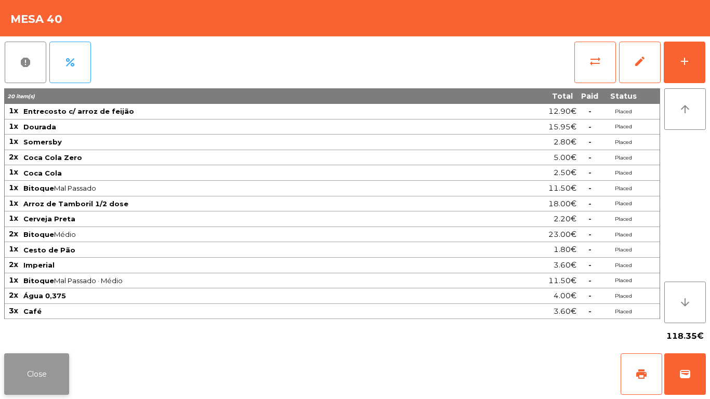
click at [23, 370] on button "Close" at bounding box center [36, 374] width 65 height 42
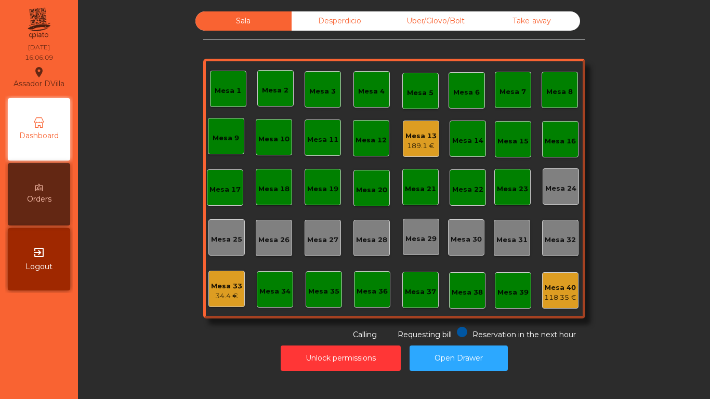
click at [422, 131] on div "Mesa 13" at bounding box center [420, 136] width 31 height 10
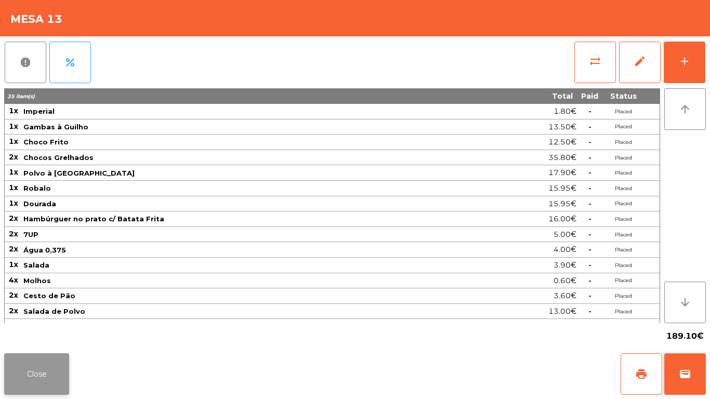
click at [33, 367] on button "Close" at bounding box center [36, 374] width 65 height 42
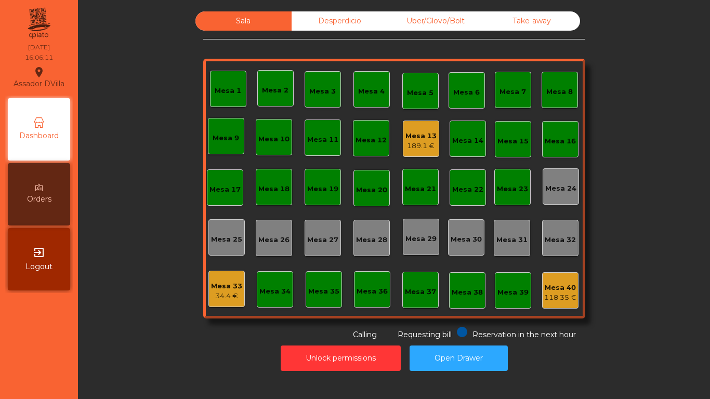
click at [194, 281] on div "Sala Desperdicio Uber/Glovo/Bolt Take away Mesa 1 Mesa 2 [GEOGRAPHIC_DATA] 4 [G…" at bounding box center [394, 175] width 604 height 329
click at [225, 303] on div "Mesa 33 34.4 €" at bounding box center [226, 289] width 36 height 36
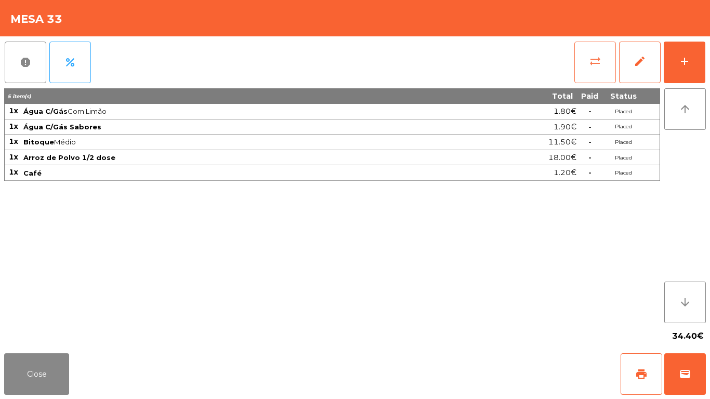
click at [599, 72] on button "sync_alt" at bounding box center [595, 63] width 42 height 42
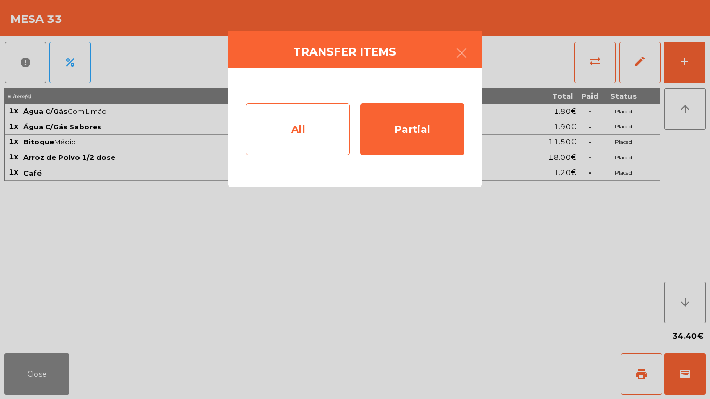
click at [269, 130] on div "All" at bounding box center [298, 129] width 104 height 52
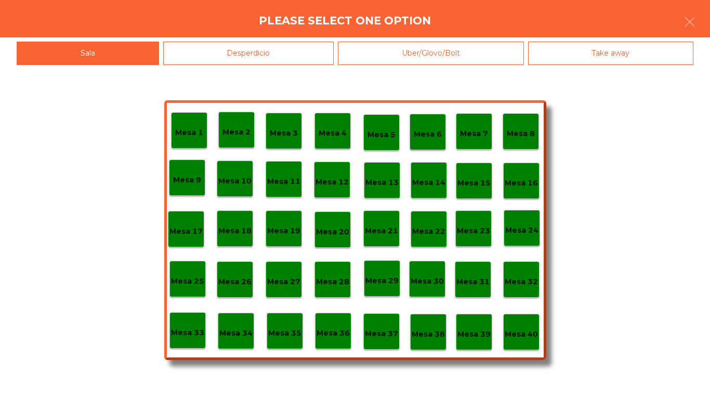
click at [524, 329] on p "Mesa 40" at bounding box center [520, 334] width 33 height 12
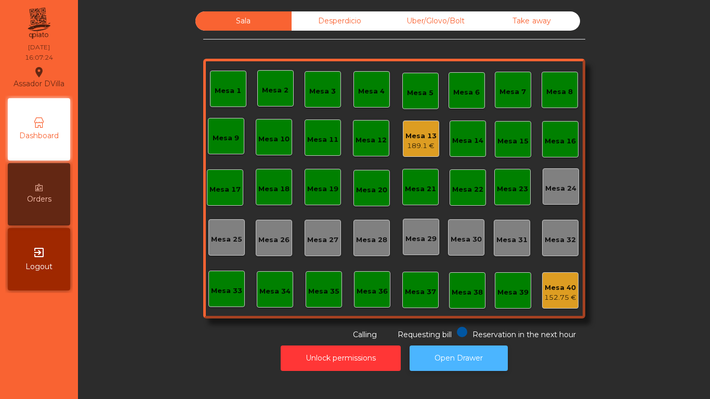
click at [441, 350] on button "Open Drawer" at bounding box center [458, 358] width 98 height 25
click at [417, 132] on div "Mesa 13" at bounding box center [420, 136] width 31 height 10
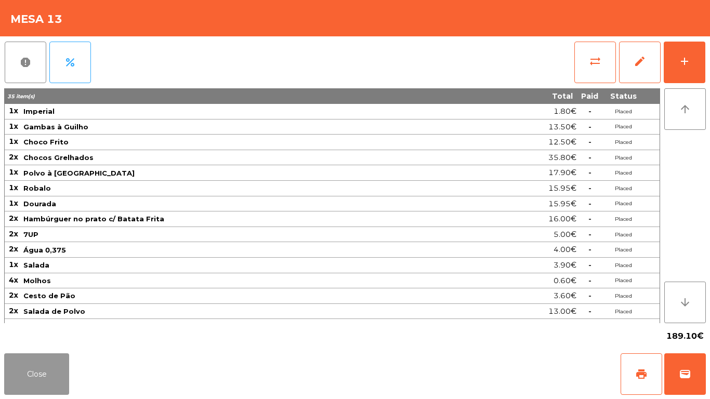
click at [45, 367] on button "Close" at bounding box center [36, 374] width 65 height 42
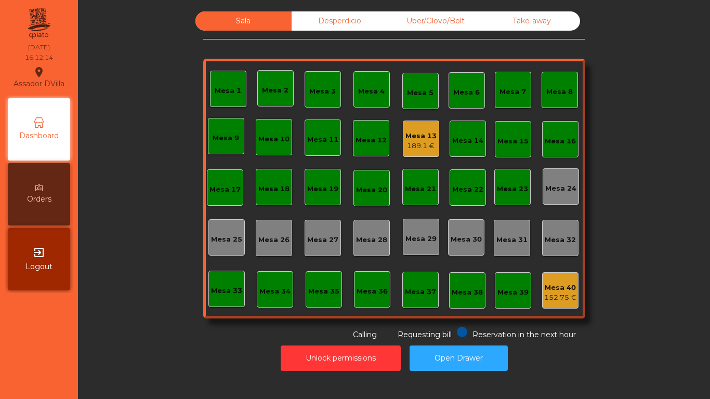
click at [546, 299] on div "152.75 €" at bounding box center [560, 298] width 32 height 10
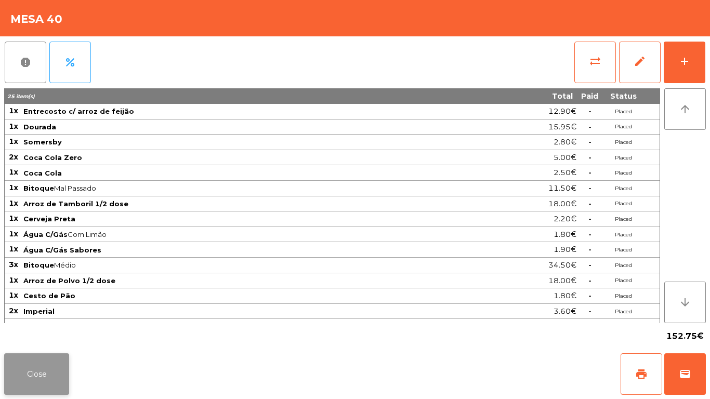
click at [51, 371] on button "Close" at bounding box center [36, 374] width 65 height 42
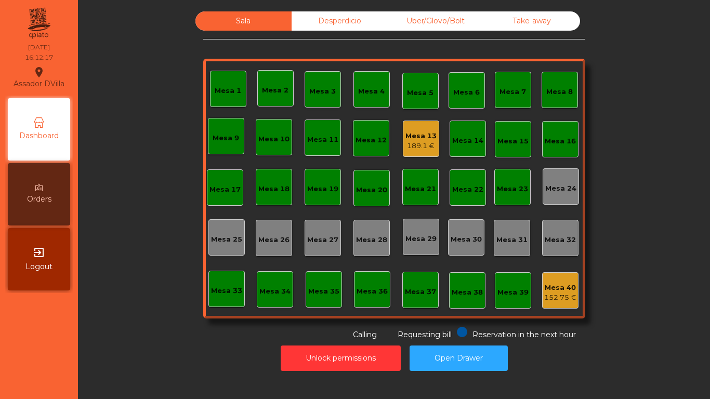
click at [356, 26] on div "Desperdicio" at bounding box center [339, 20] width 96 height 19
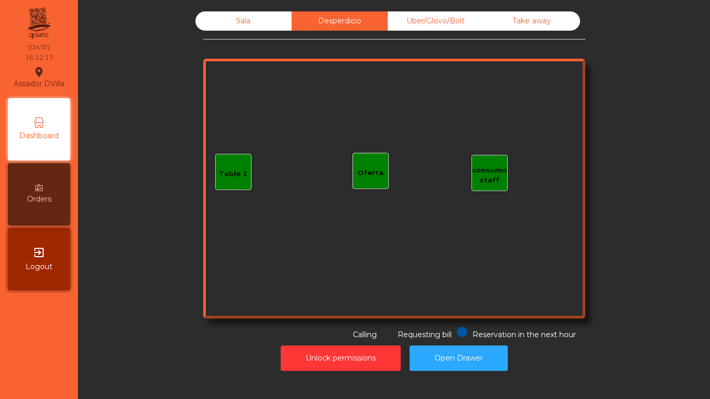
drag, startPoint x: 420, startPoint y: 35, endPoint x: 426, endPoint y: 33, distance: 6.6
click at [423, 36] on div "Sala Desperdicio Uber/Glovo/Bolt Take away Table 1 consumo staff Oferta Reserva…" at bounding box center [394, 175] width 382 height 329
click at [427, 32] on div "Sala Desperdicio Uber/Glovo/Bolt Take away Table 1 consumo staff Oferta Reserva…" at bounding box center [394, 175] width 382 height 329
drag, startPoint x: 434, startPoint y: 26, endPoint x: 445, endPoint y: 22, distance: 11.7
click at [439, 24] on div "Uber/Glovo/Bolt" at bounding box center [436, 20] width 96 height 19
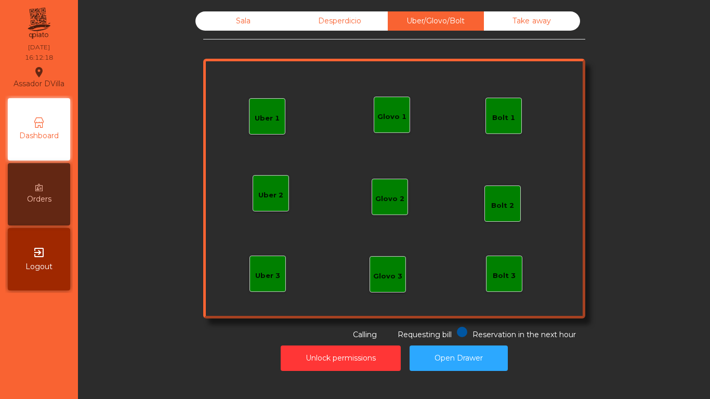
drag, startPoint x: 535, startPoint y: 25, endPoint x: 508, endPoint y: 22, distance: 27.7
click at [537, 26] on div "Take away" at bounding box center [532, 20] width 96 height 19
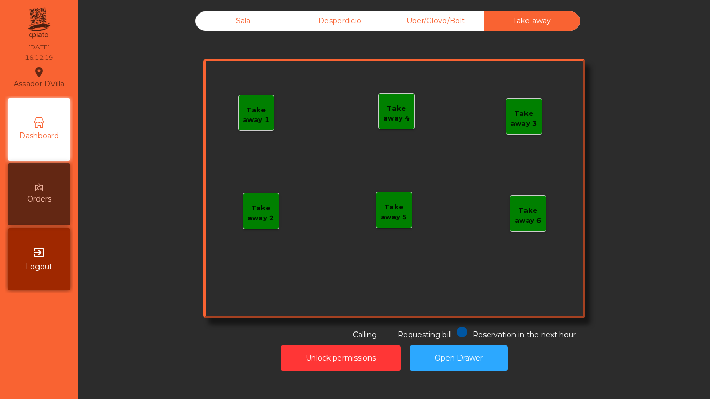
click at [238, 15] on div "Sala" at bounding box center [243, 20] width 96 height 19
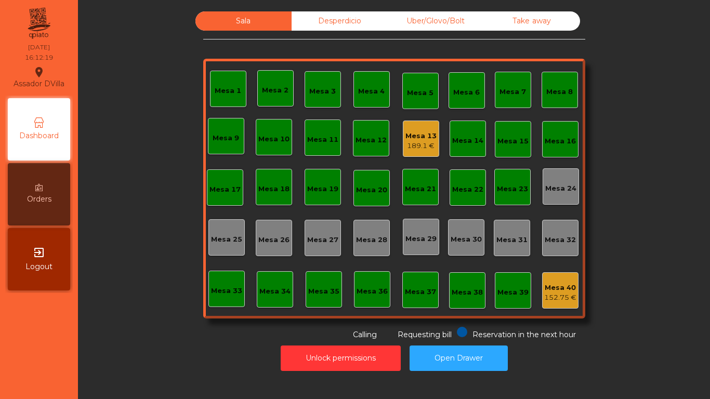
click at [149, 61] on div "Sala Desperdicio Uber/Glovo/Bolt Take away Mesa 1 Mesa 2 Mesa 3 Mesa 4 [GEOGRAP…" at bounding box center [394, 175] width 604 height 329
